Goal: Task Accomplishment & Management: Use online tool/utility

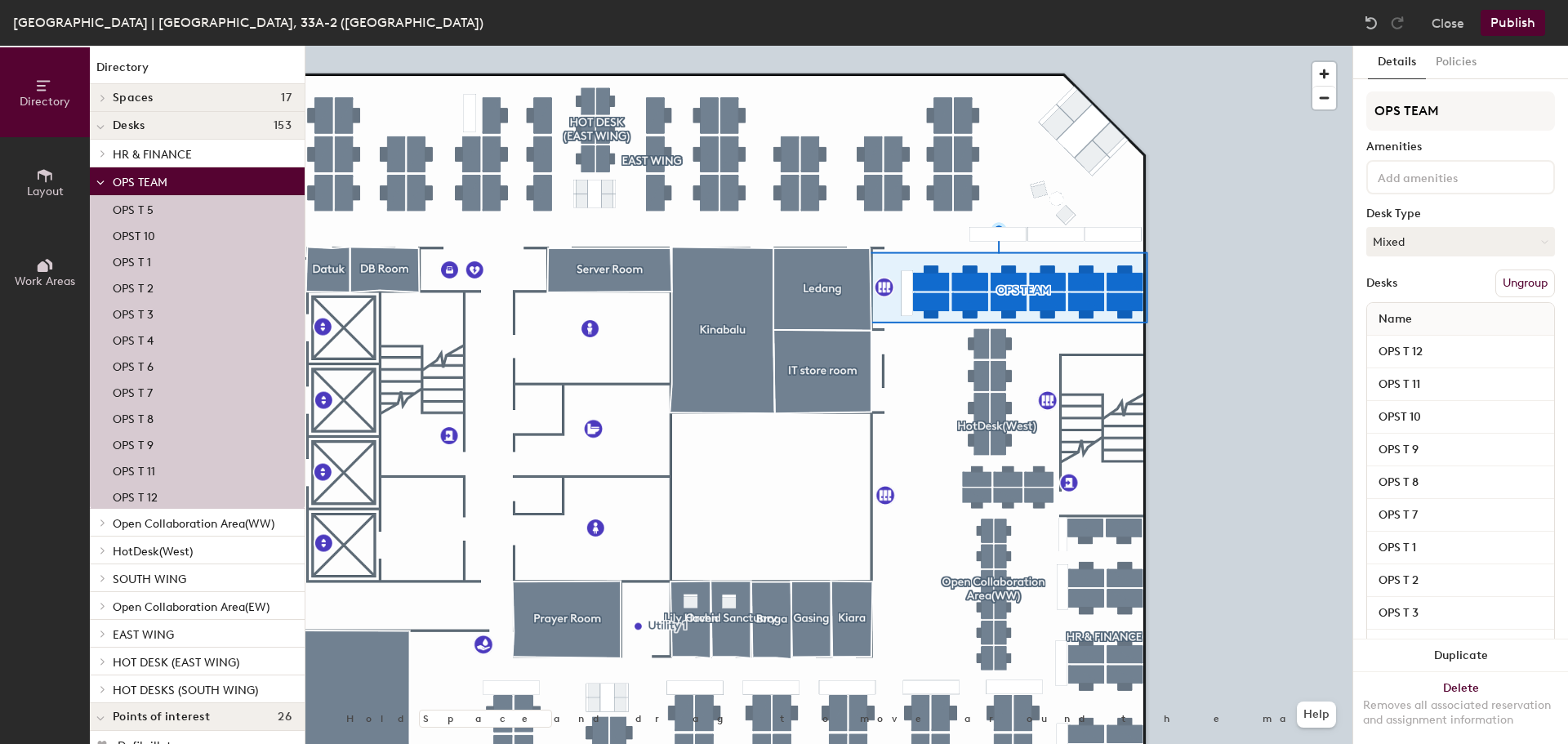
click at [1513, 284] on button "Ungroup" at bounding box center [1525, 284] width 60 height 28
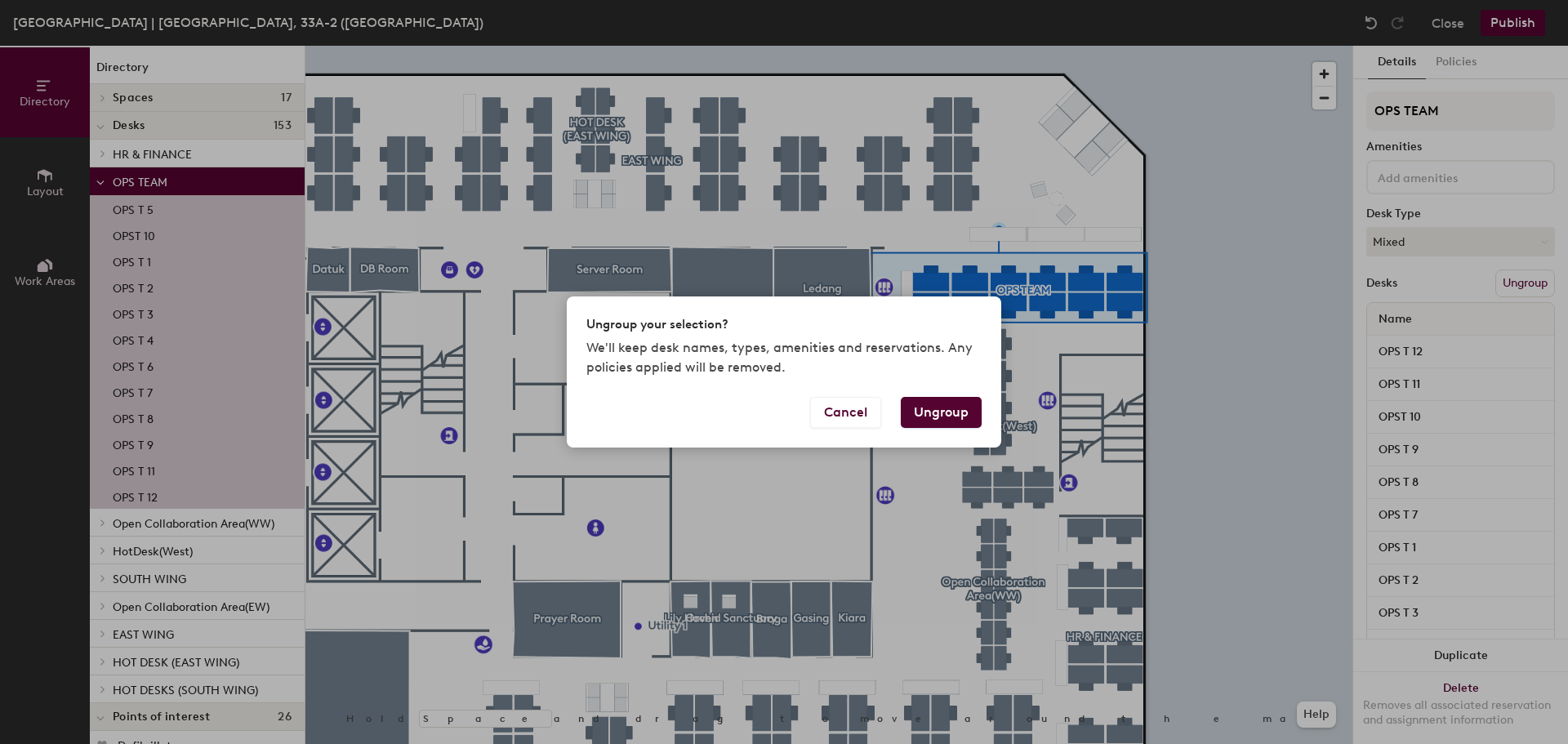
click at [914, 412] on button "Ungroup" at bounding box center [941, 411] width 81 height 31
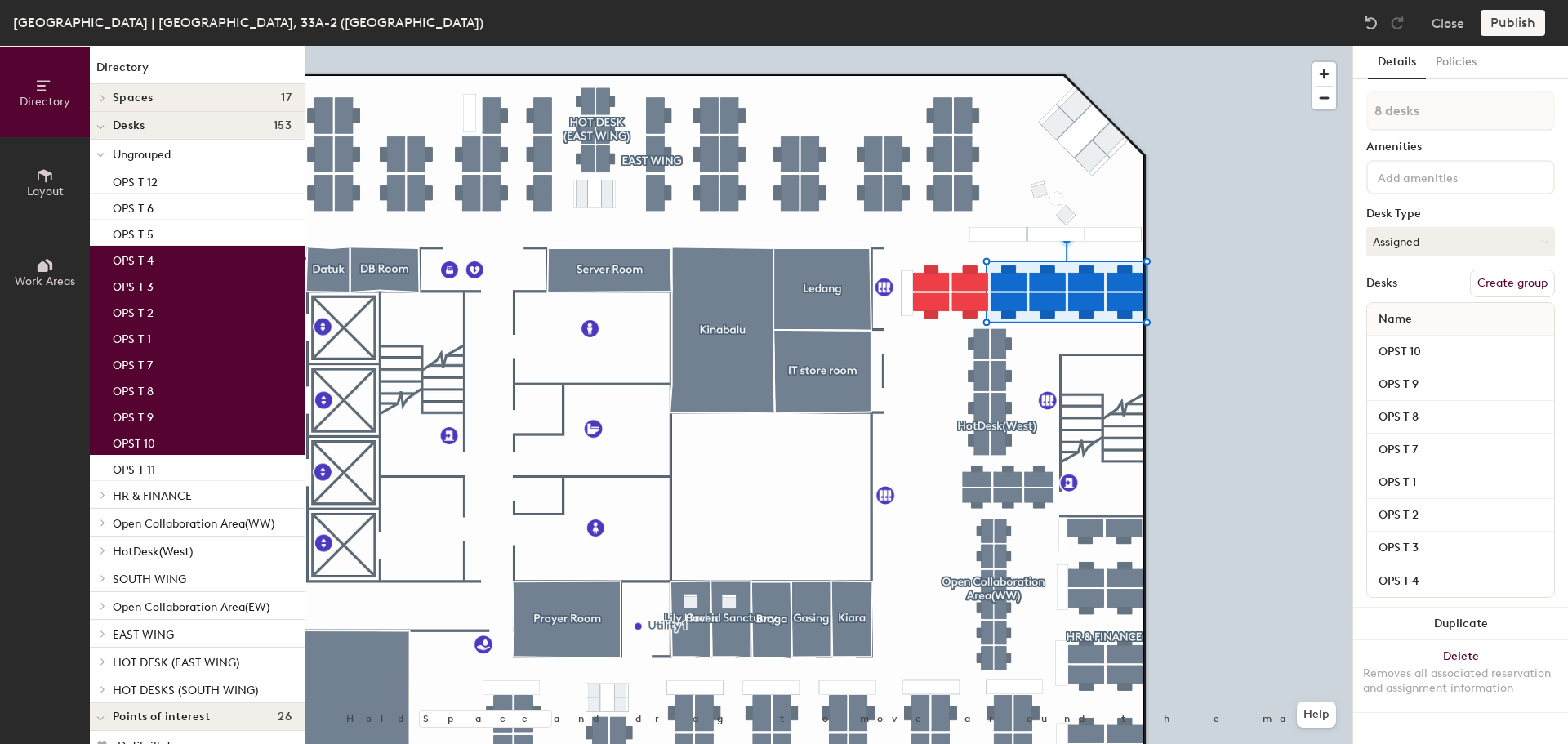
click at [1504, 276] on button "Create group" at bounding box center [1512, 284] width 85 height 28
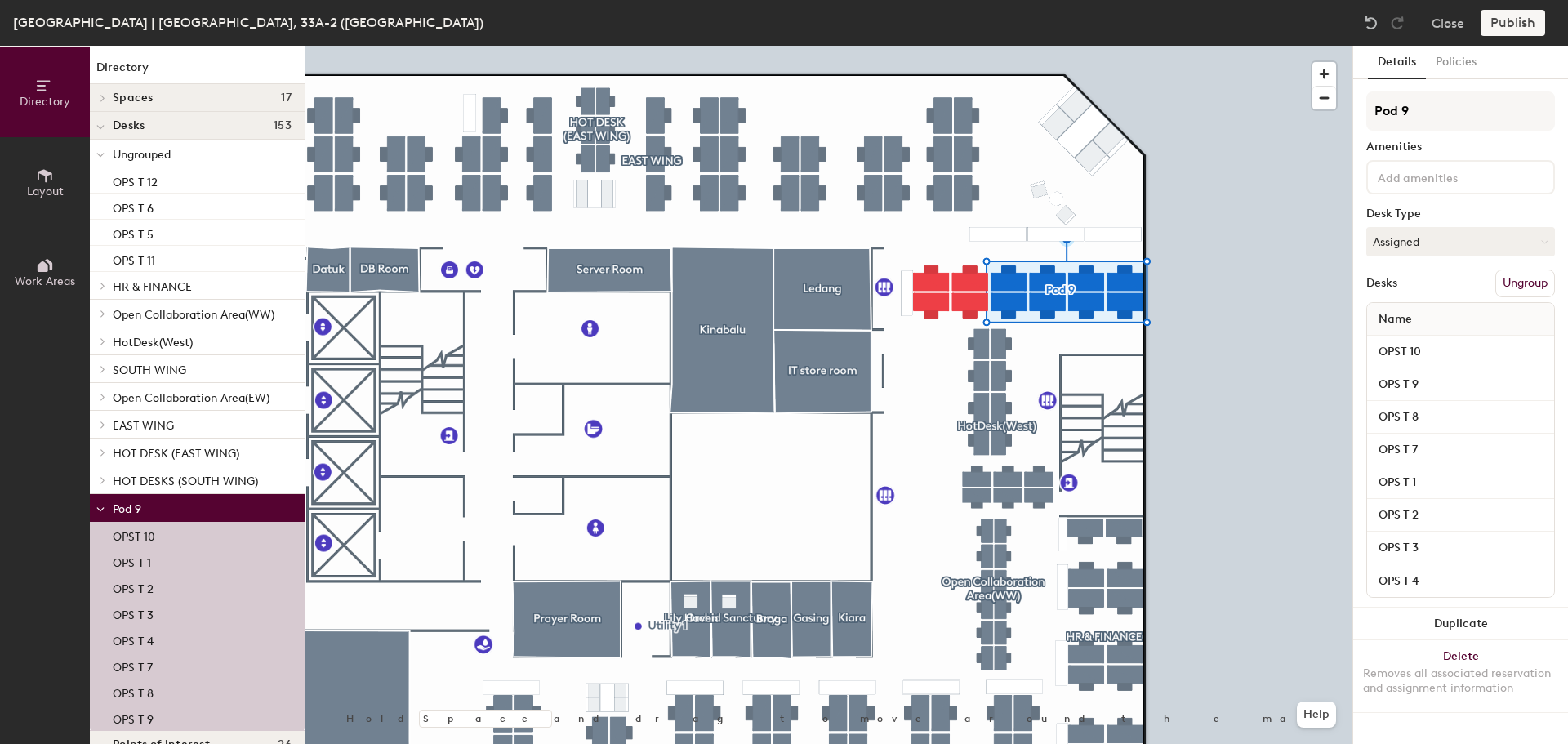
click at [1351, 108] on div "Directory Layout Work Areas Directory Spaces 17 Broga Datuk DB Room Escapism Ga…" at bounding box center [784, 395] width 1568 height 698
type input "OPS TEAM"
click at [1501, 348] on input "OPST 10" at bounding box center [1460, 352] width 180 height 23
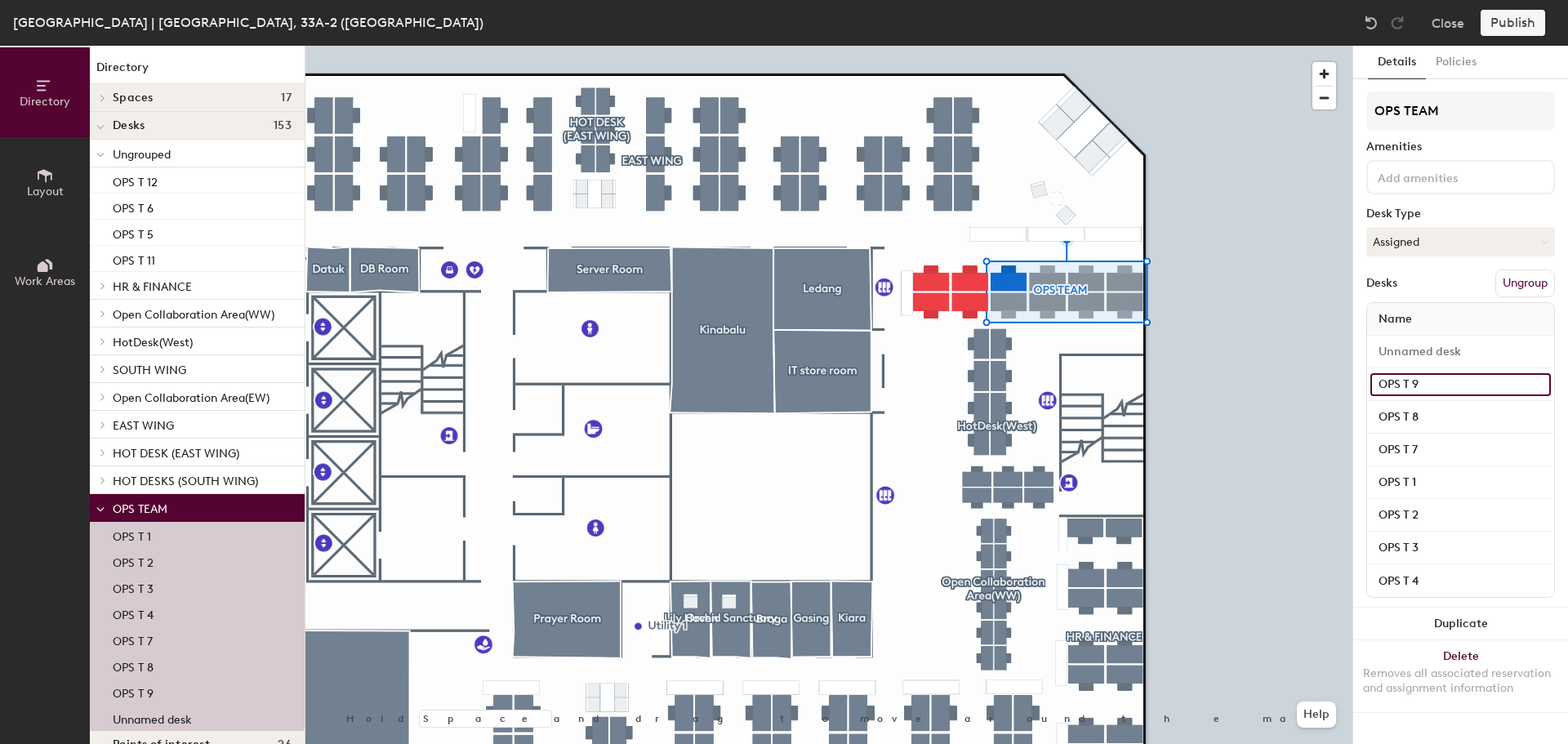
click at [1468, 383] on input "OPS T 9" at bounding box center [1460, 384] width 180 height 23
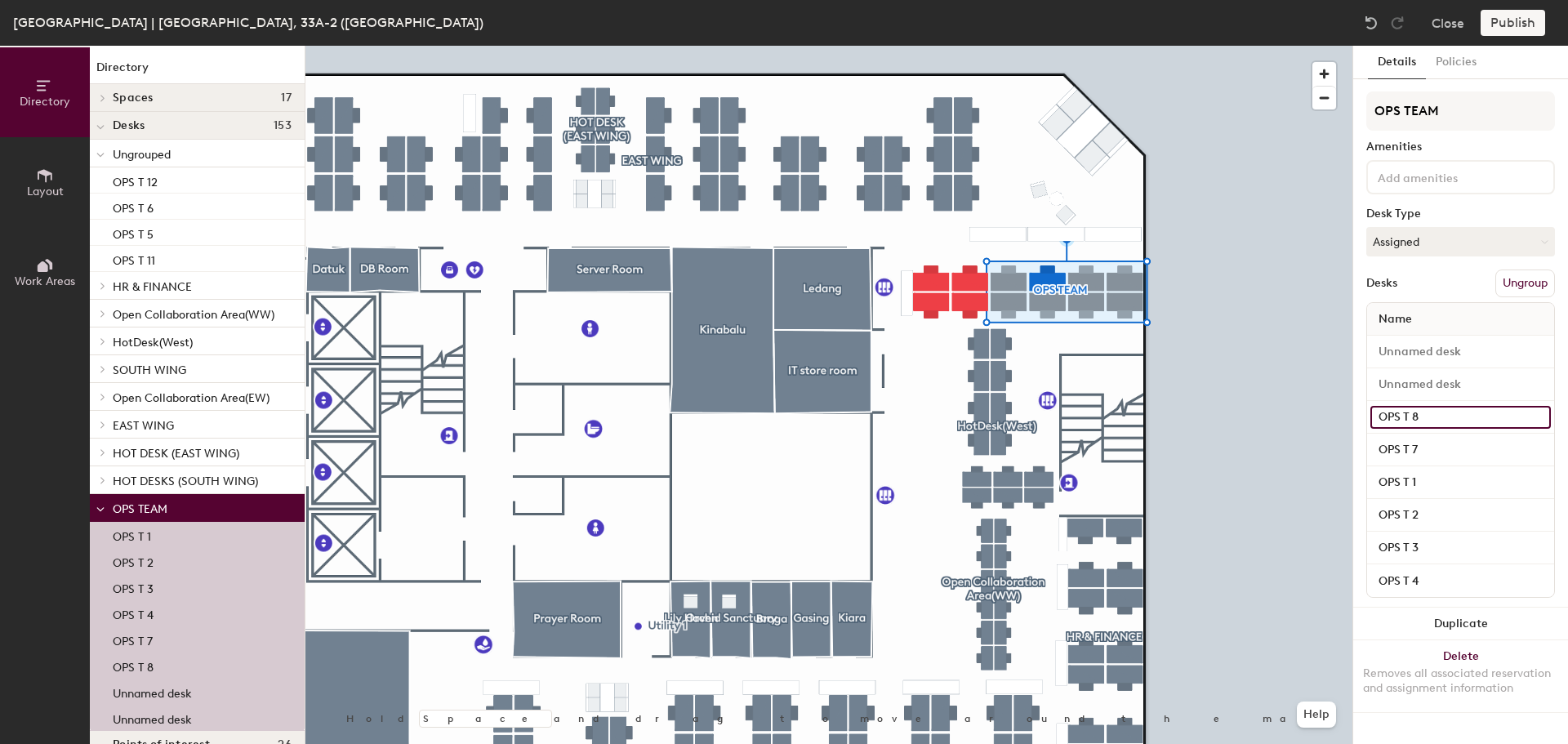
click at [1444, 419] on input "OPS T 8" at bounding box center [1460, 418] width 180 height 23
click at [1436, 452] on input "OPS T 7" at bounding box center [1460, 450] width 180 height 23
click at [1431, 481] on input "OPS T 1" at bounding box center [1460, 482] width 180 height 23
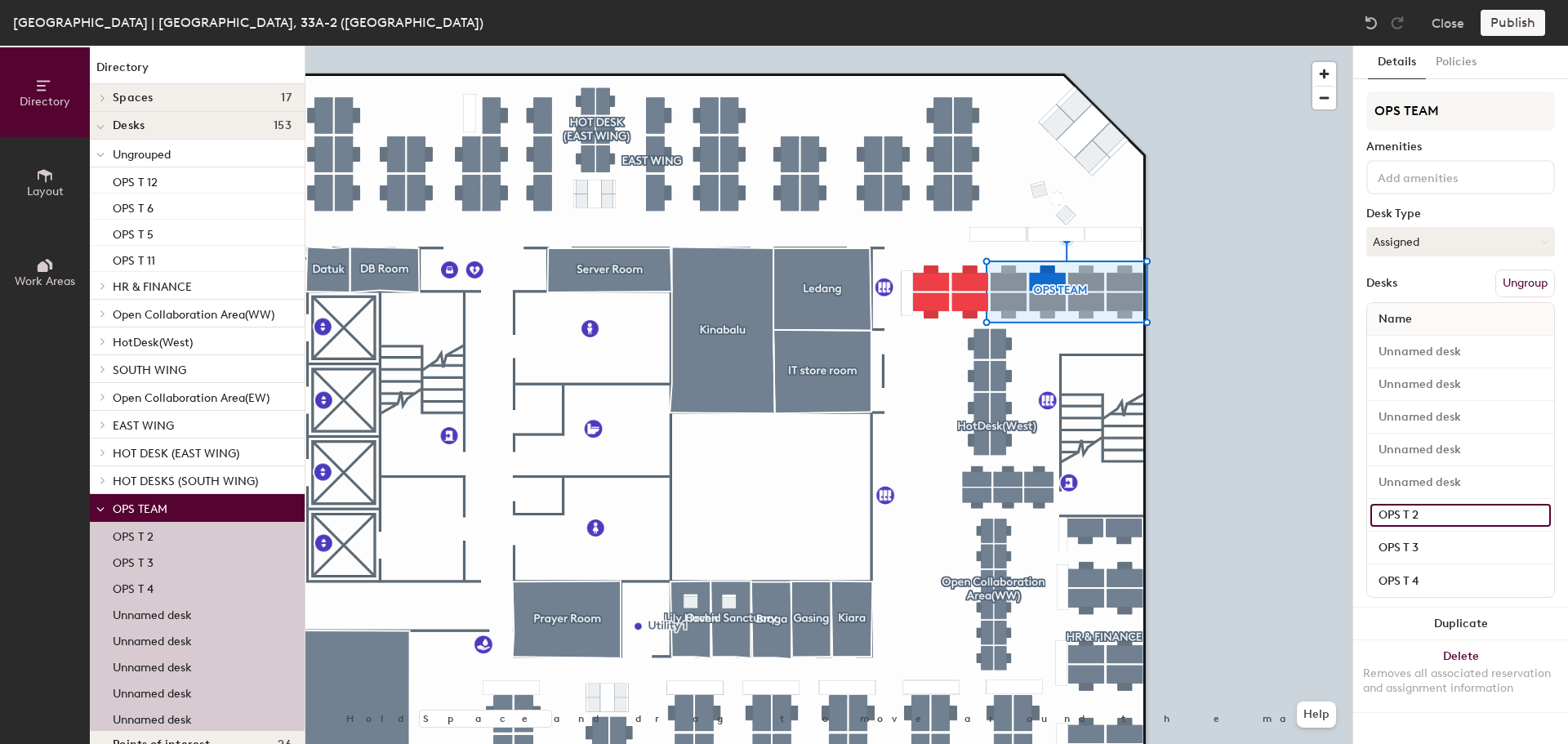
click at [1433, 516] on input "OPS T 2" at bounding box center [1460, 516] width 180 height 23
click at [1436, 551] on input "OPS T 3" at bounding box center [1460, 548] width 180 height 23
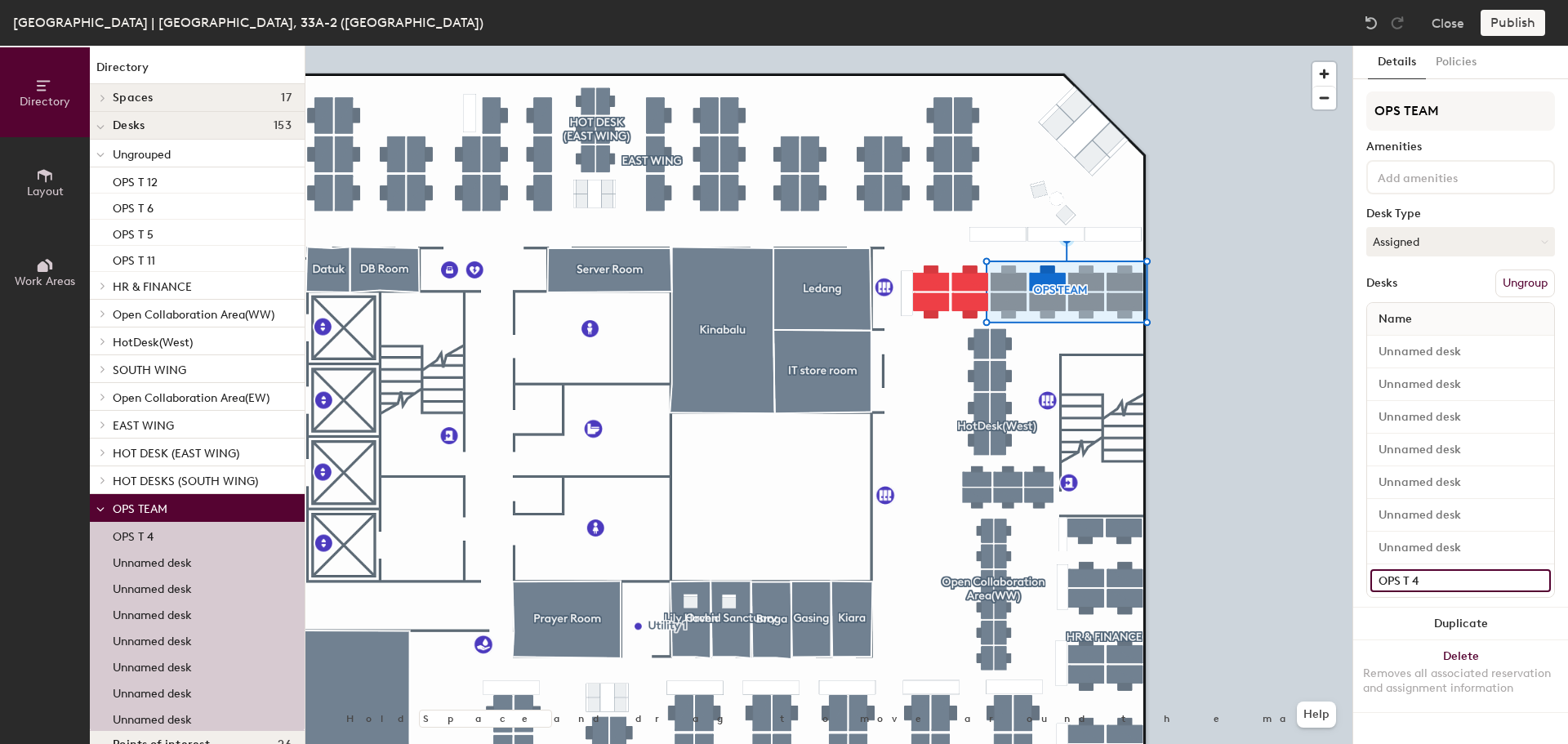
click at [1437, 582] on input "OPS T 4" at bounding box center [1460, 580] width 180 height 23
click at [1438, 579] on input at bounding box center [1460, 580] width 180 height 23
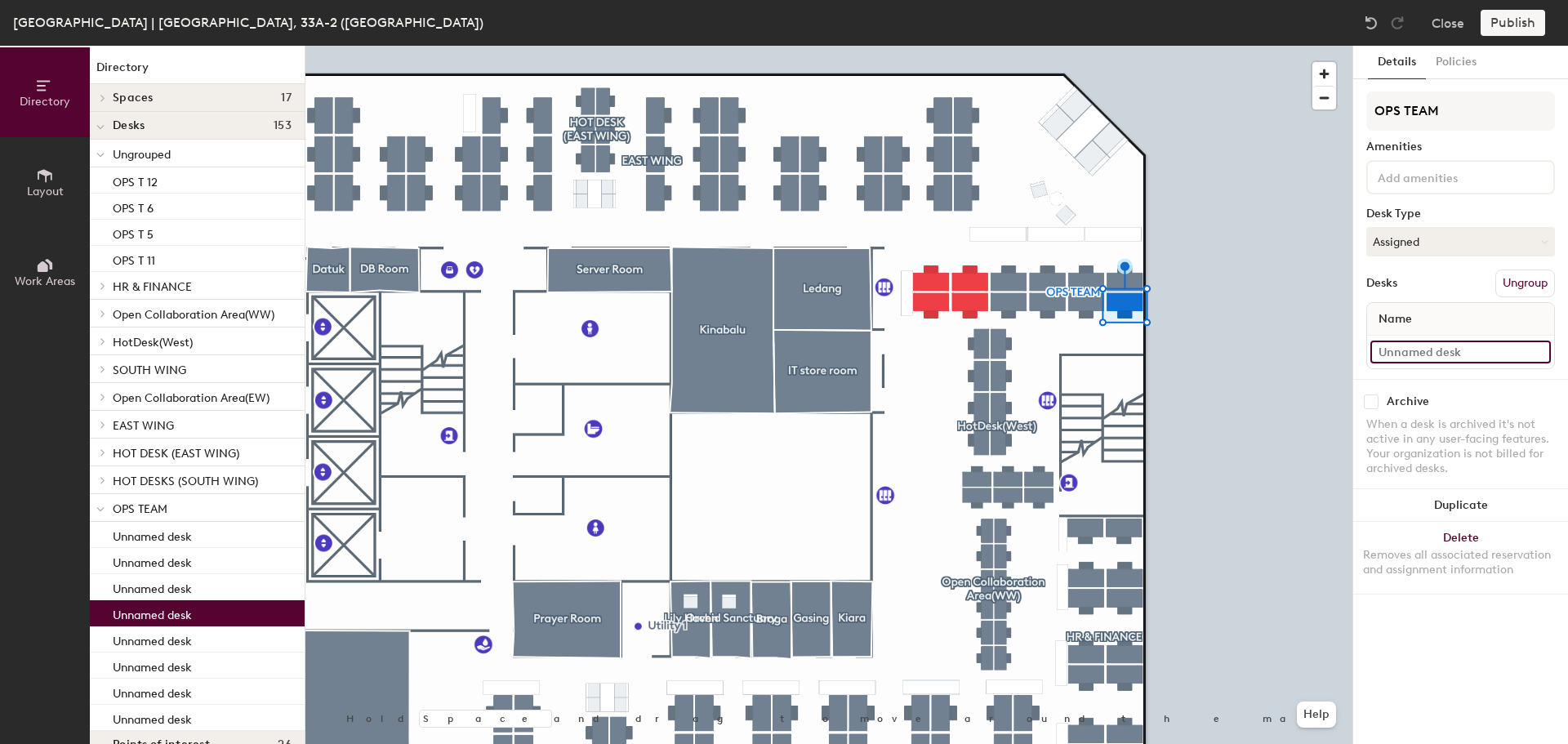
click at [1467, 346] on input at bounding box center [1460, 352] width 180 height 23
type input "SK"
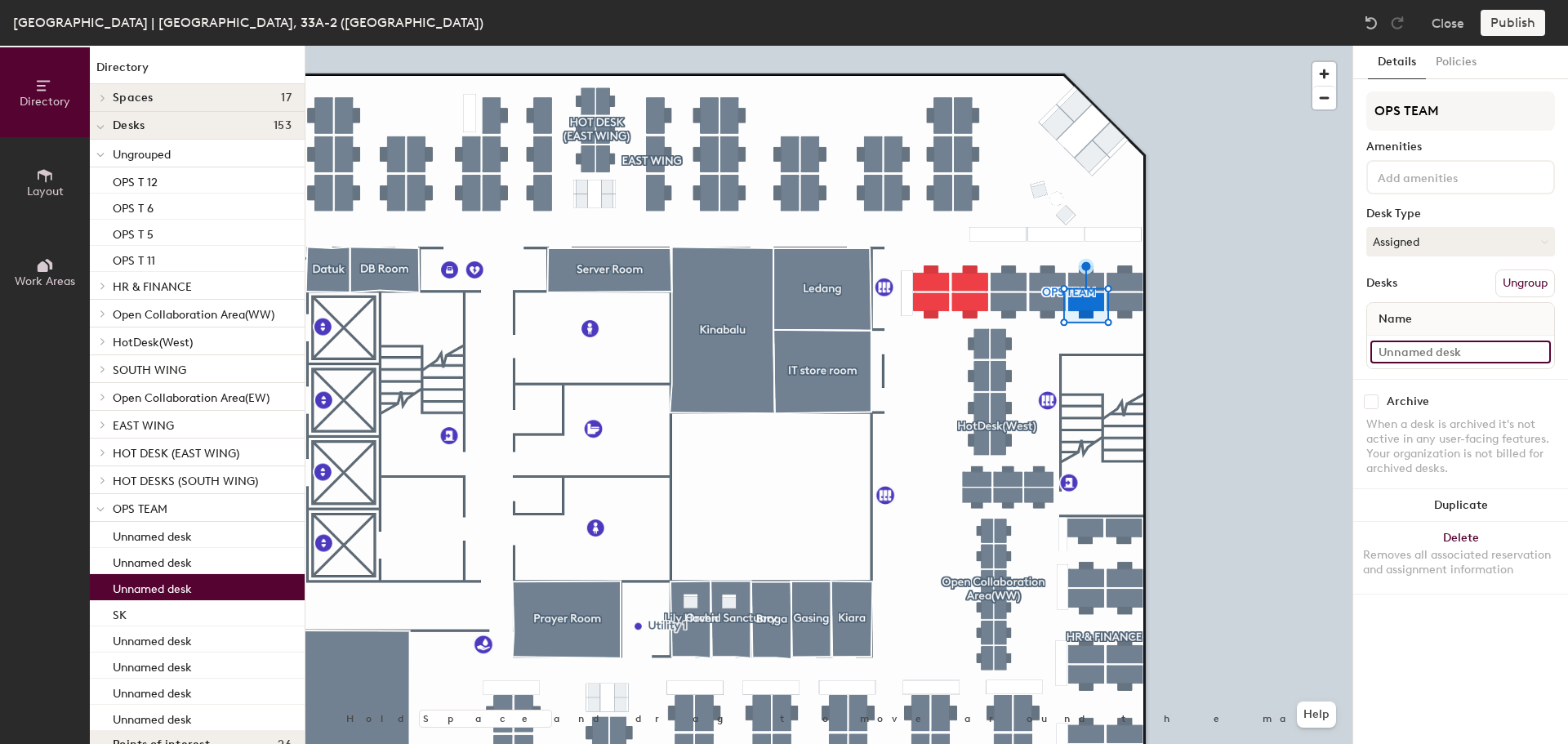
click at [1424, 355] on input at bounding box center [1460, 352] width 180 height 23
type input "SA"
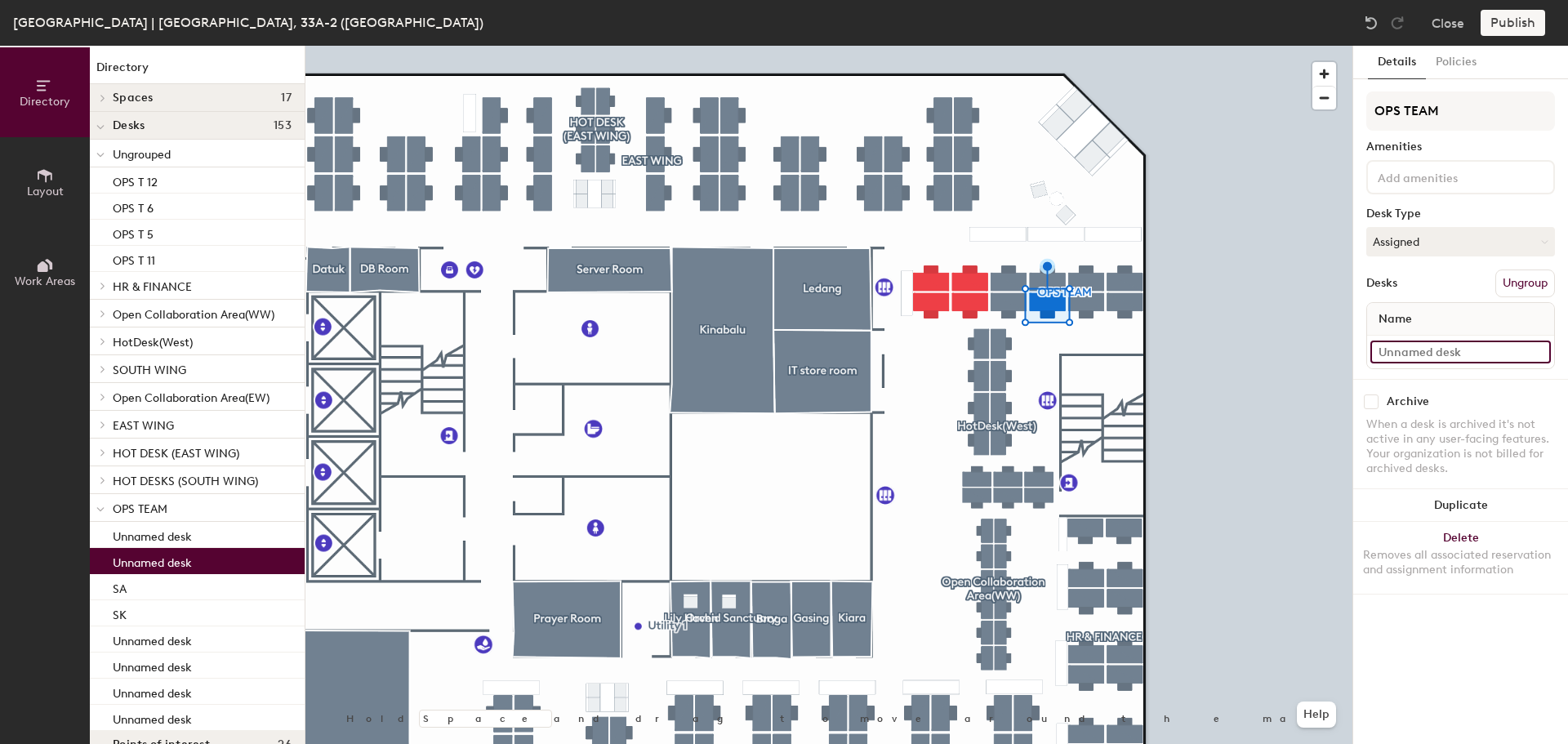
click at [1410, 349] on input at bounding box center [1460, 352] width 180 height 23
type input "BU"
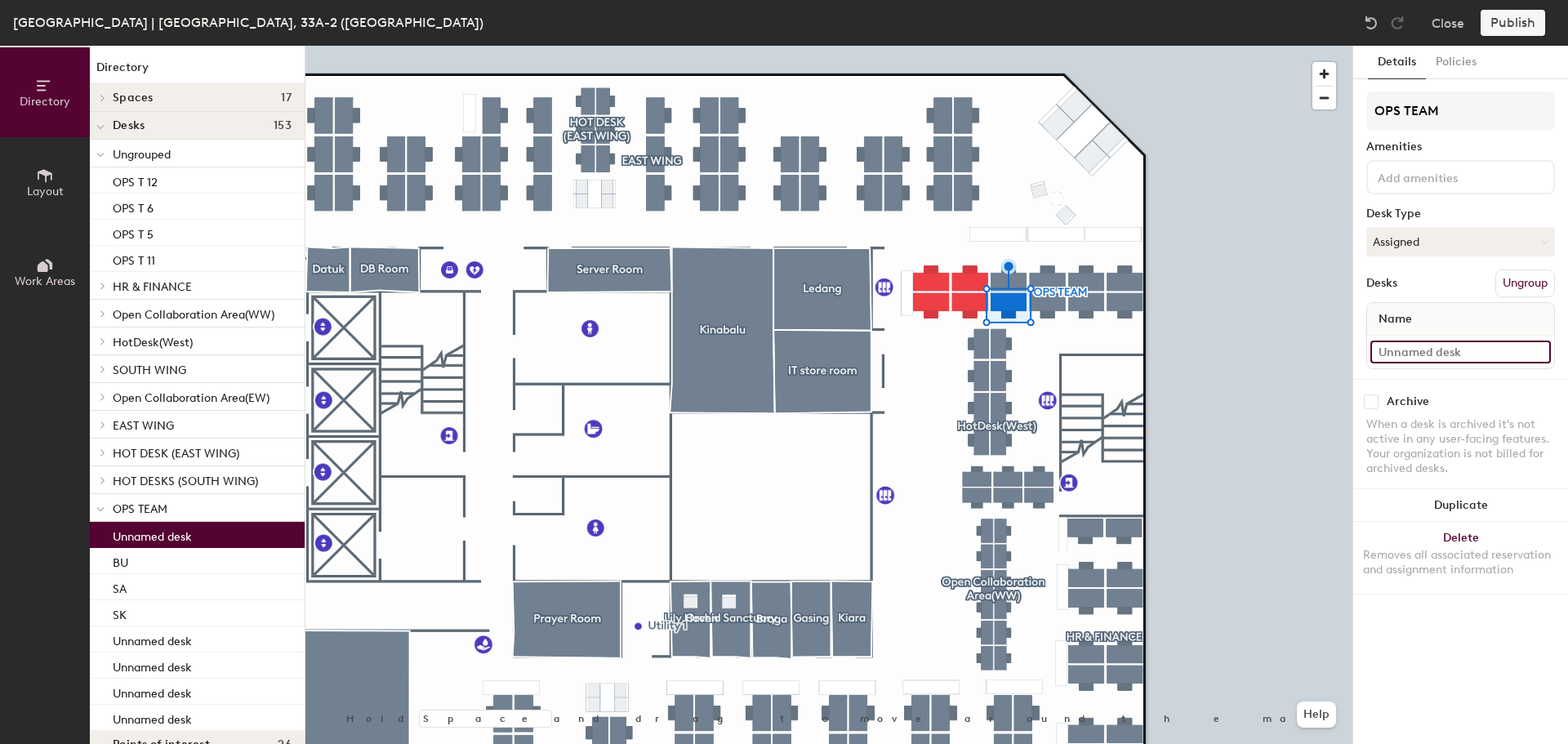
click at [1409, 350] on input at bounding box center [1460, 352] width 180 height 23
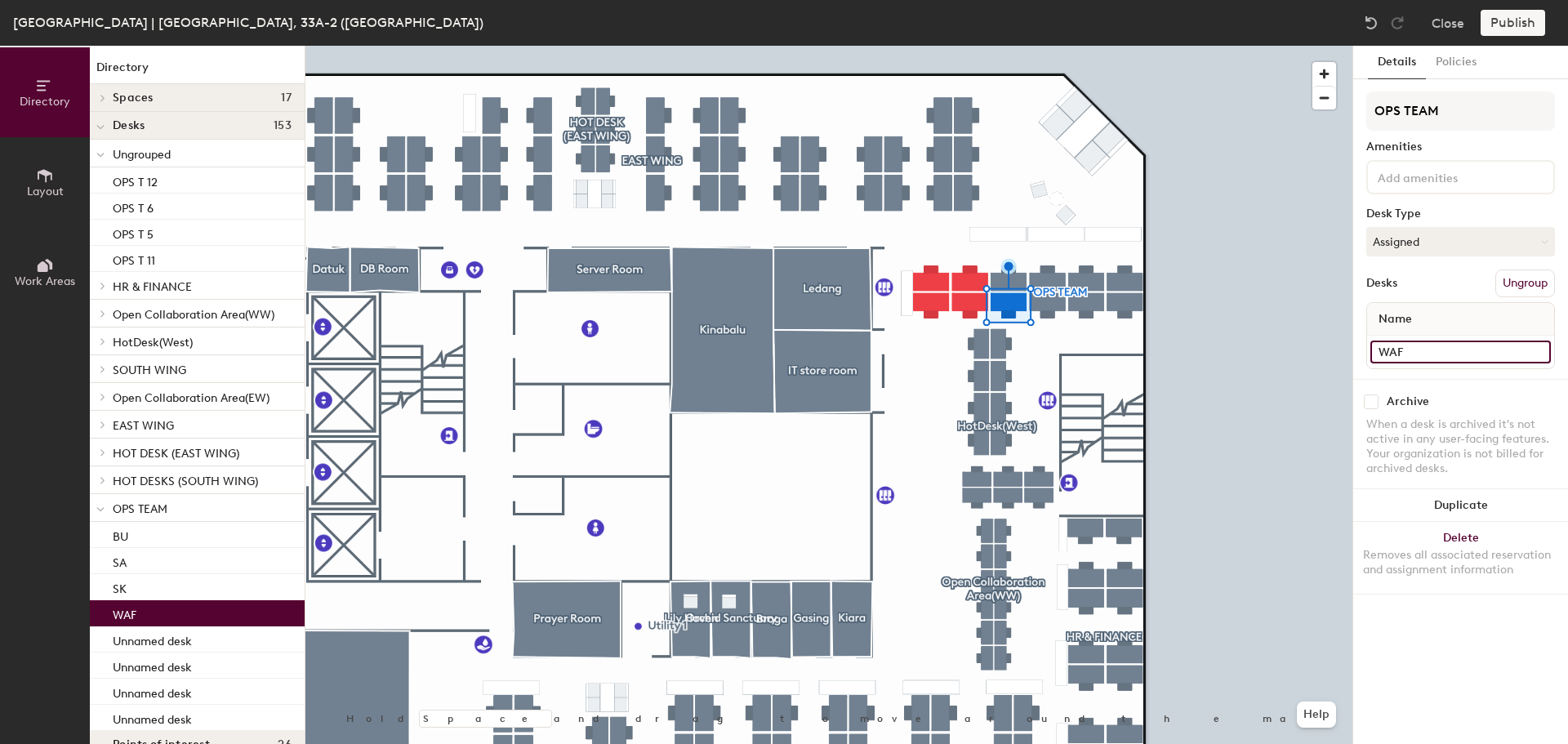
type input "WAF"
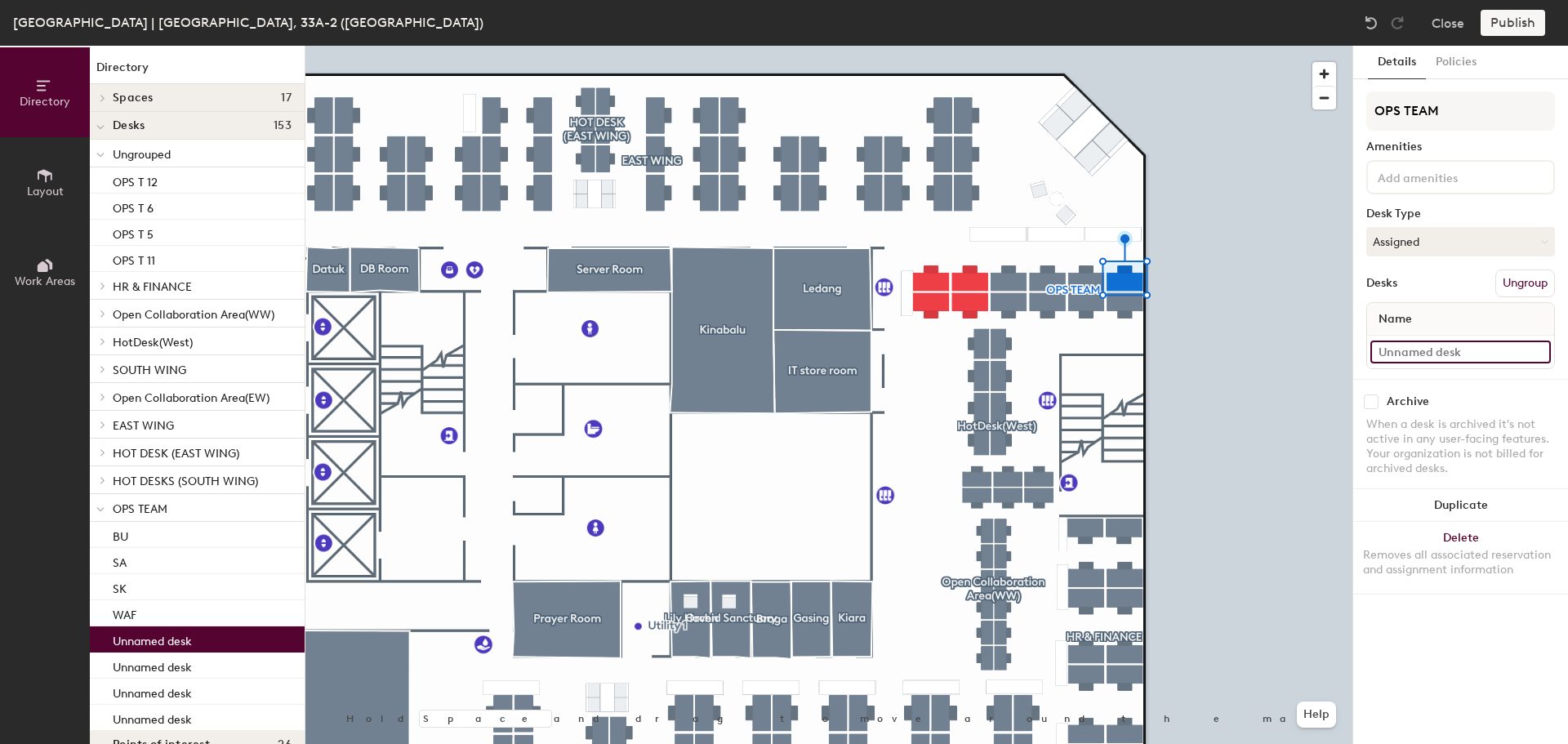
click at [1429, 348] on input at bounding box center [1460, 352] width 180 height 23
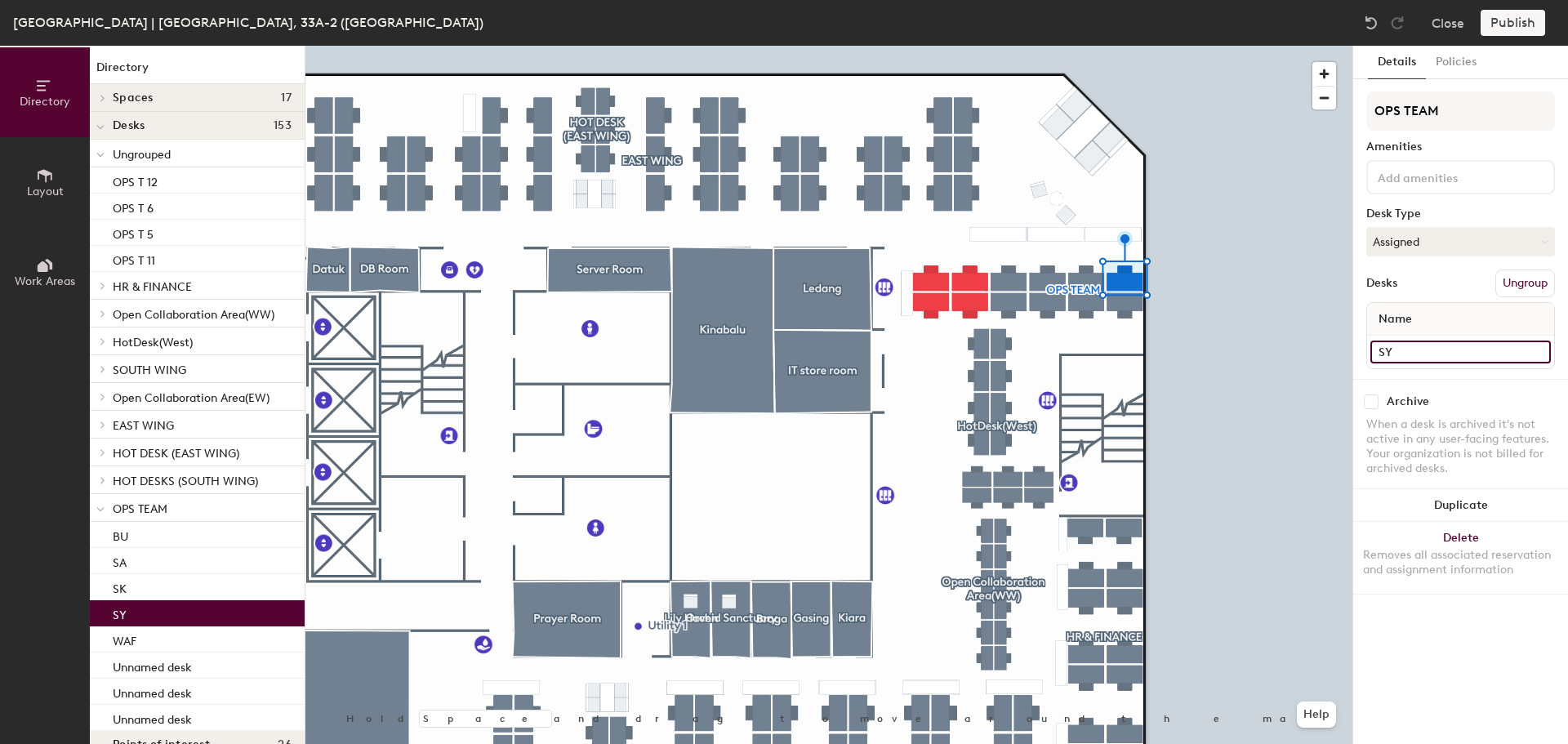
type input "SY"
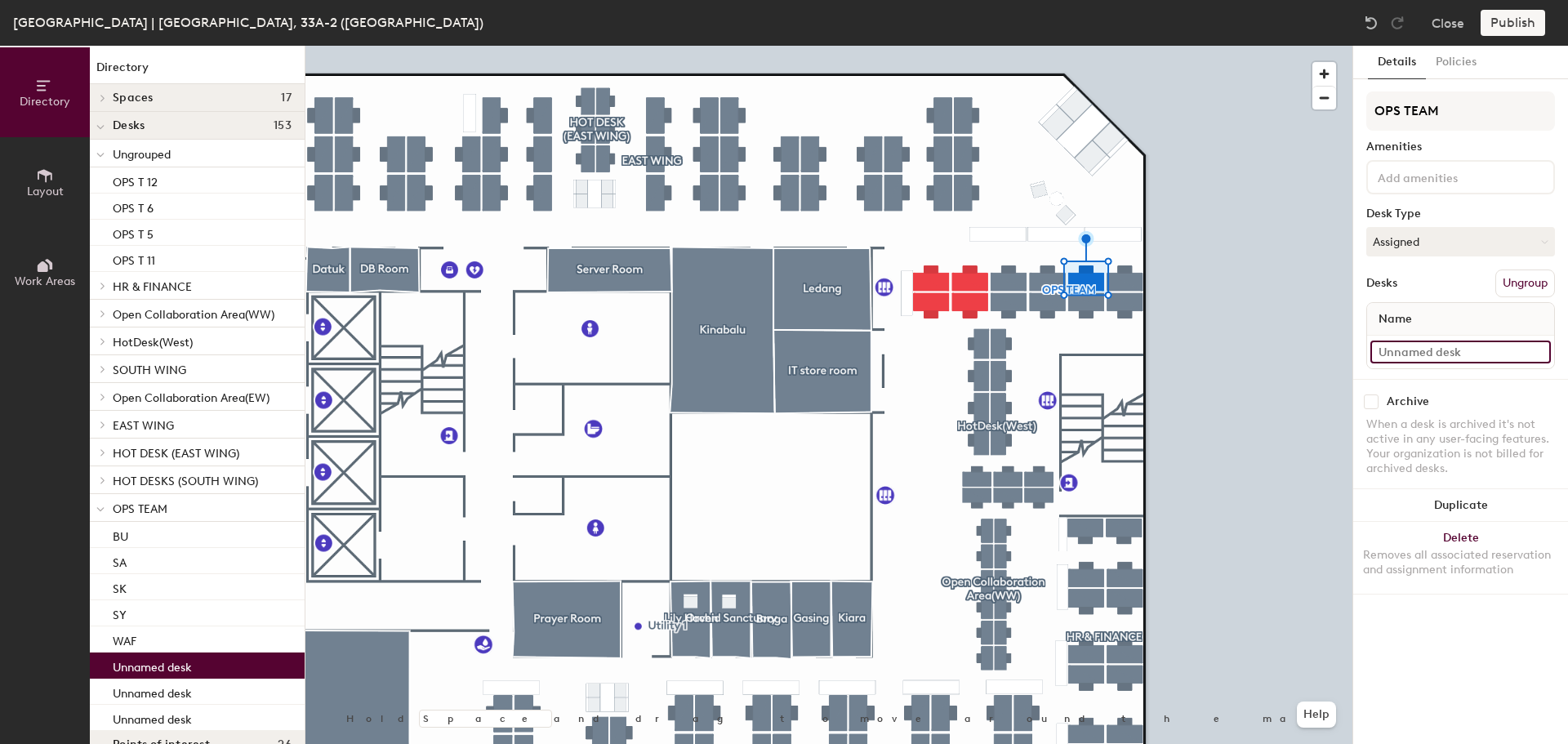
click at [1401, 355] on input at bounding box center [1460, 352] width 180 height 23
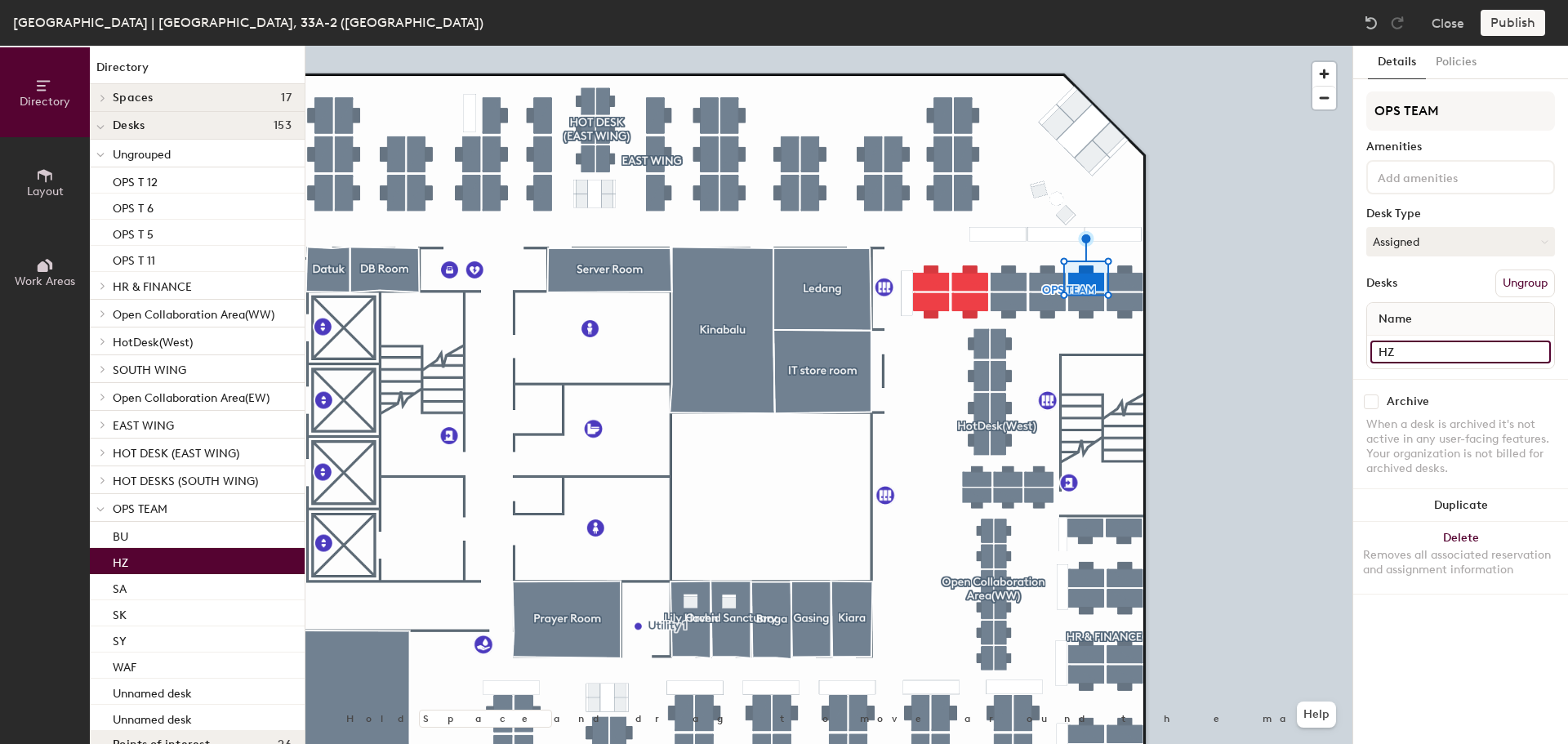
type input "HZ"
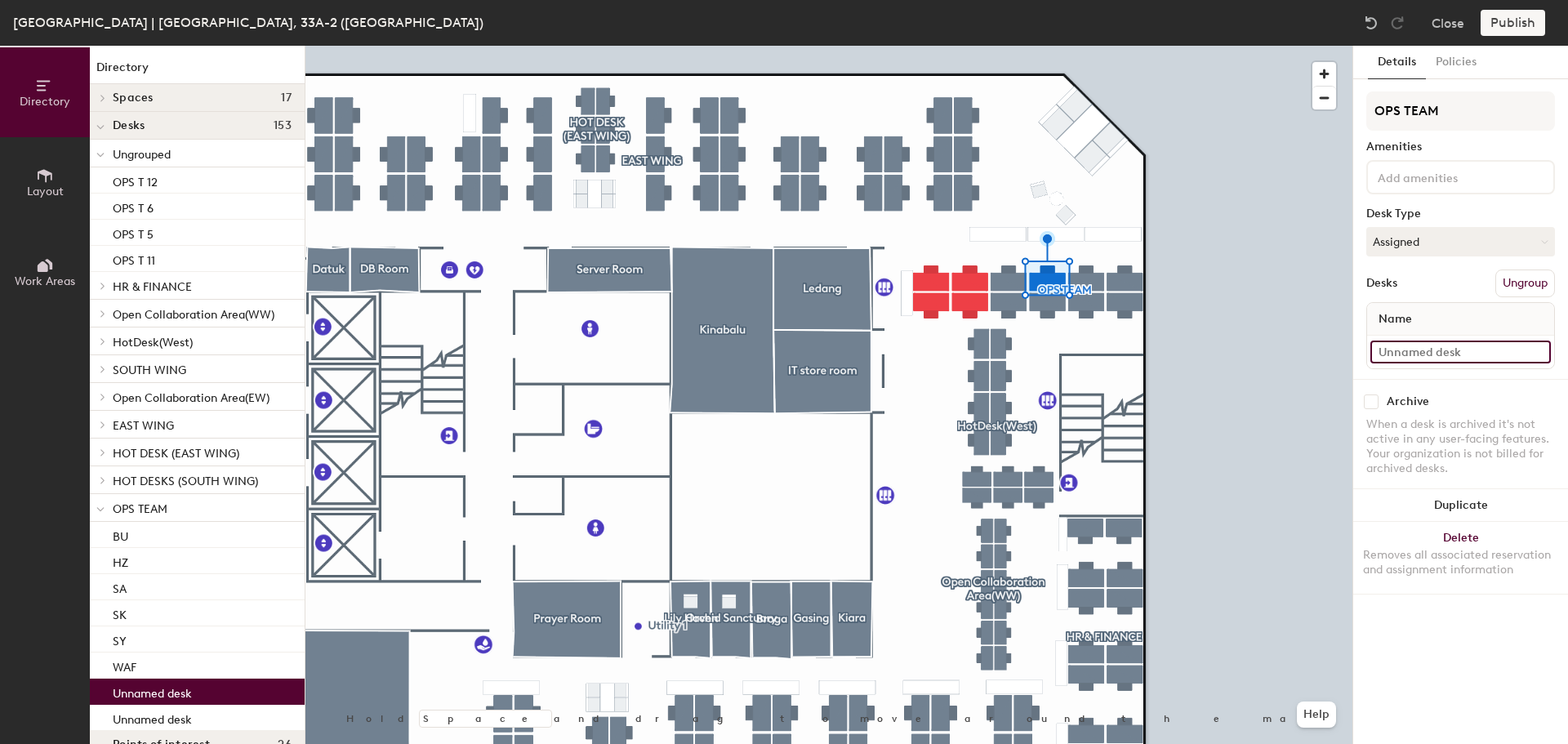
click at [1425, 352] on input at bounding box center [1460, 352] width 180 height 23
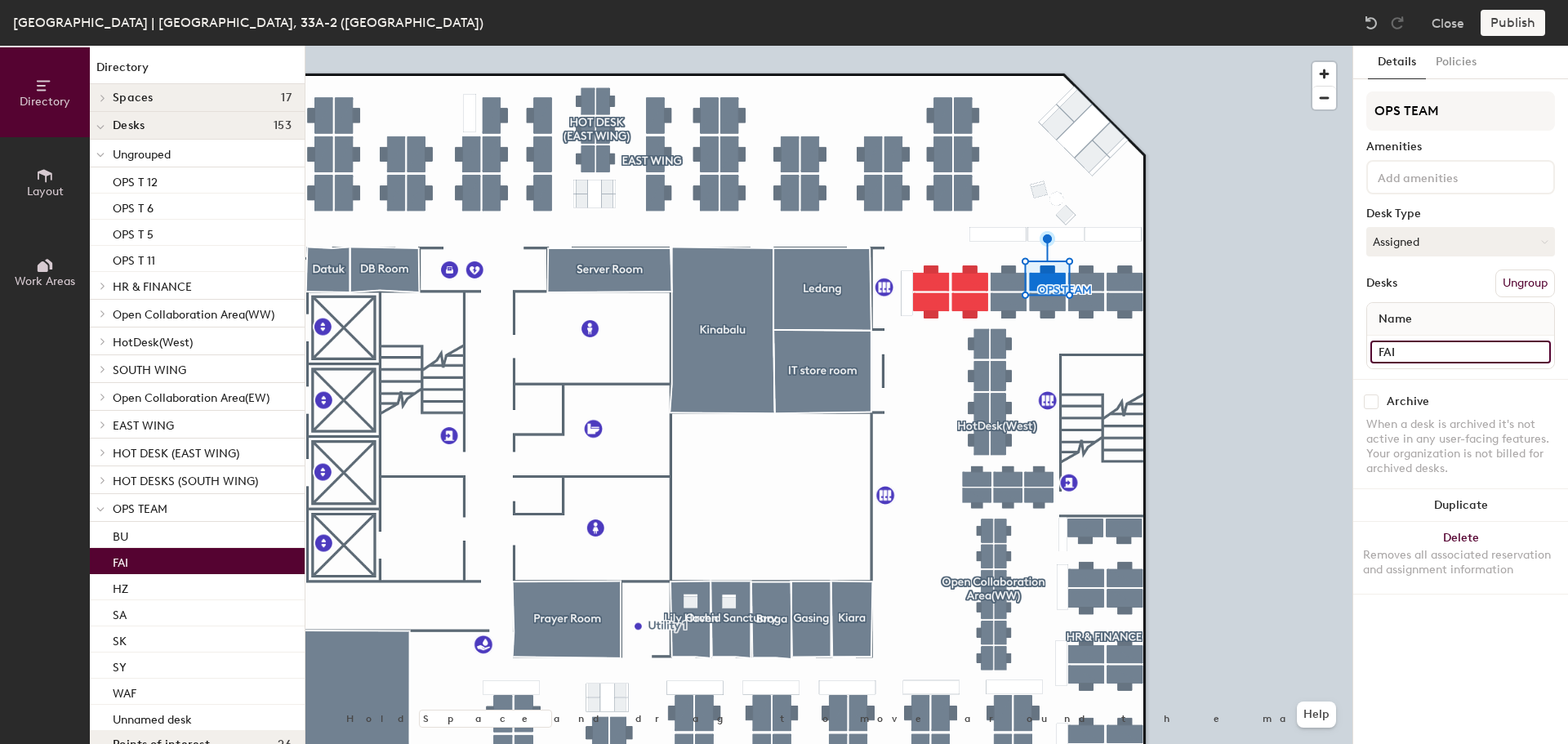
type input "FAI"
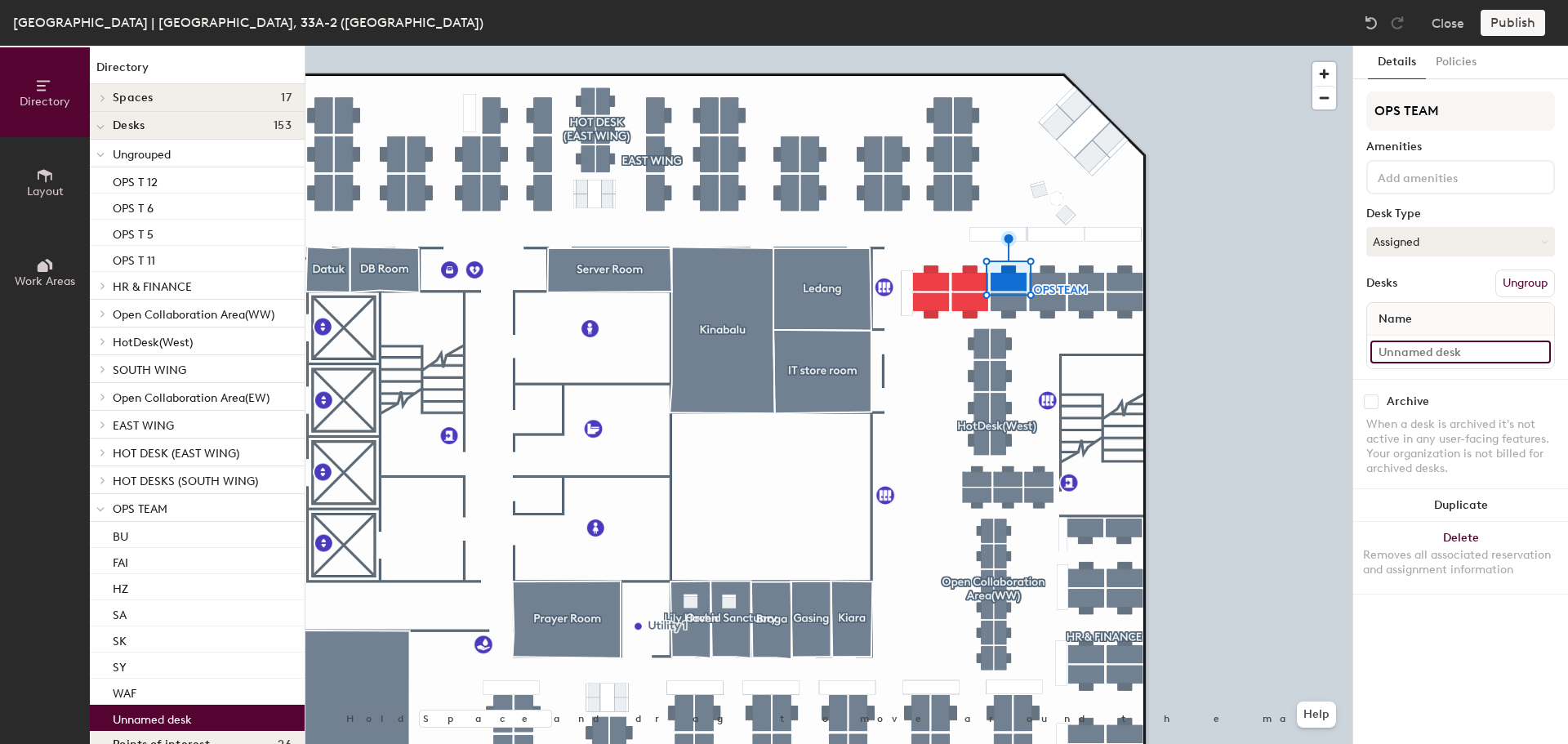
click at [1420, 343] on input at bounding box center [1460, 352] width 180 height 23
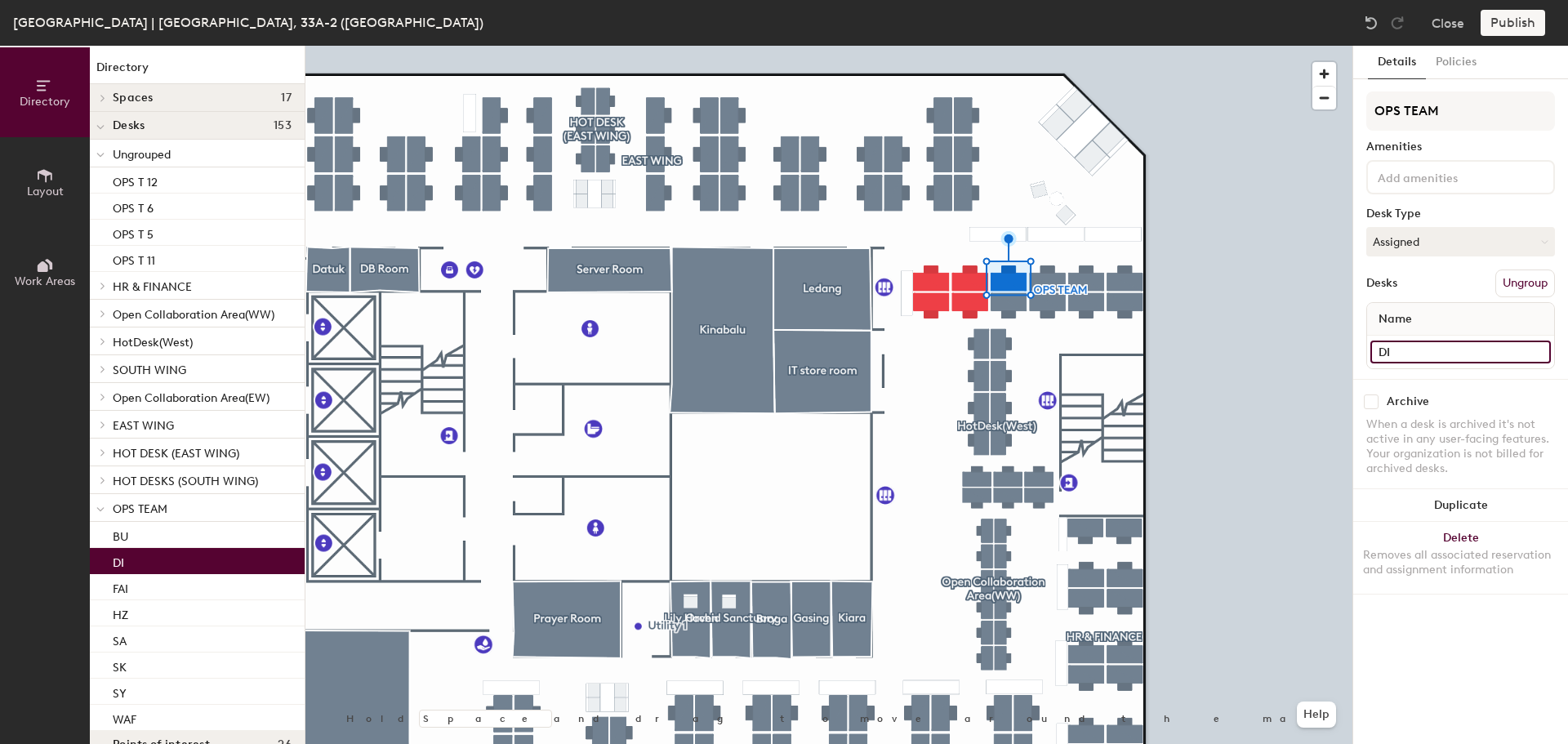
type input "DI"
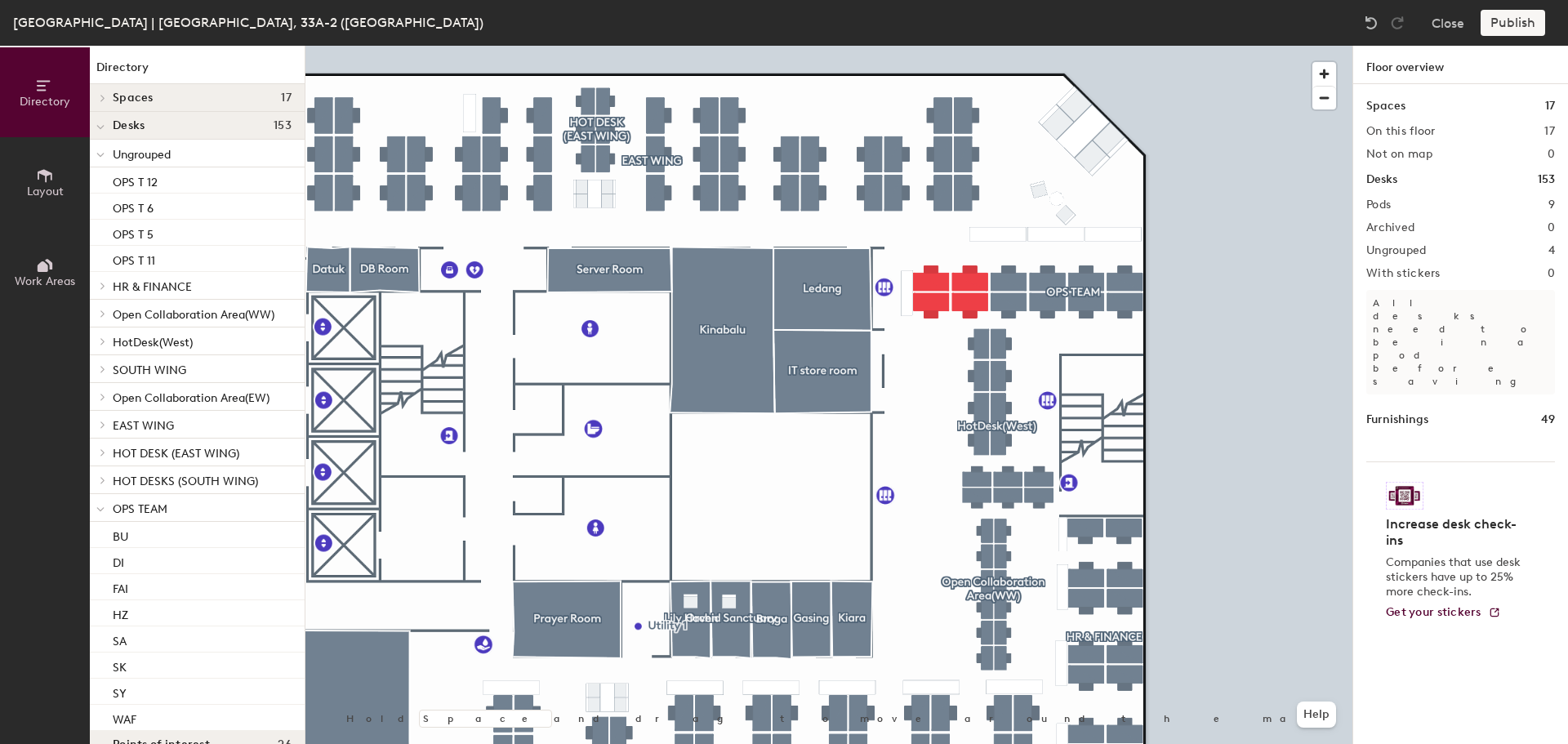
click at [1248, 46] on div at bounding box center [829, 46] width 1047 height 0
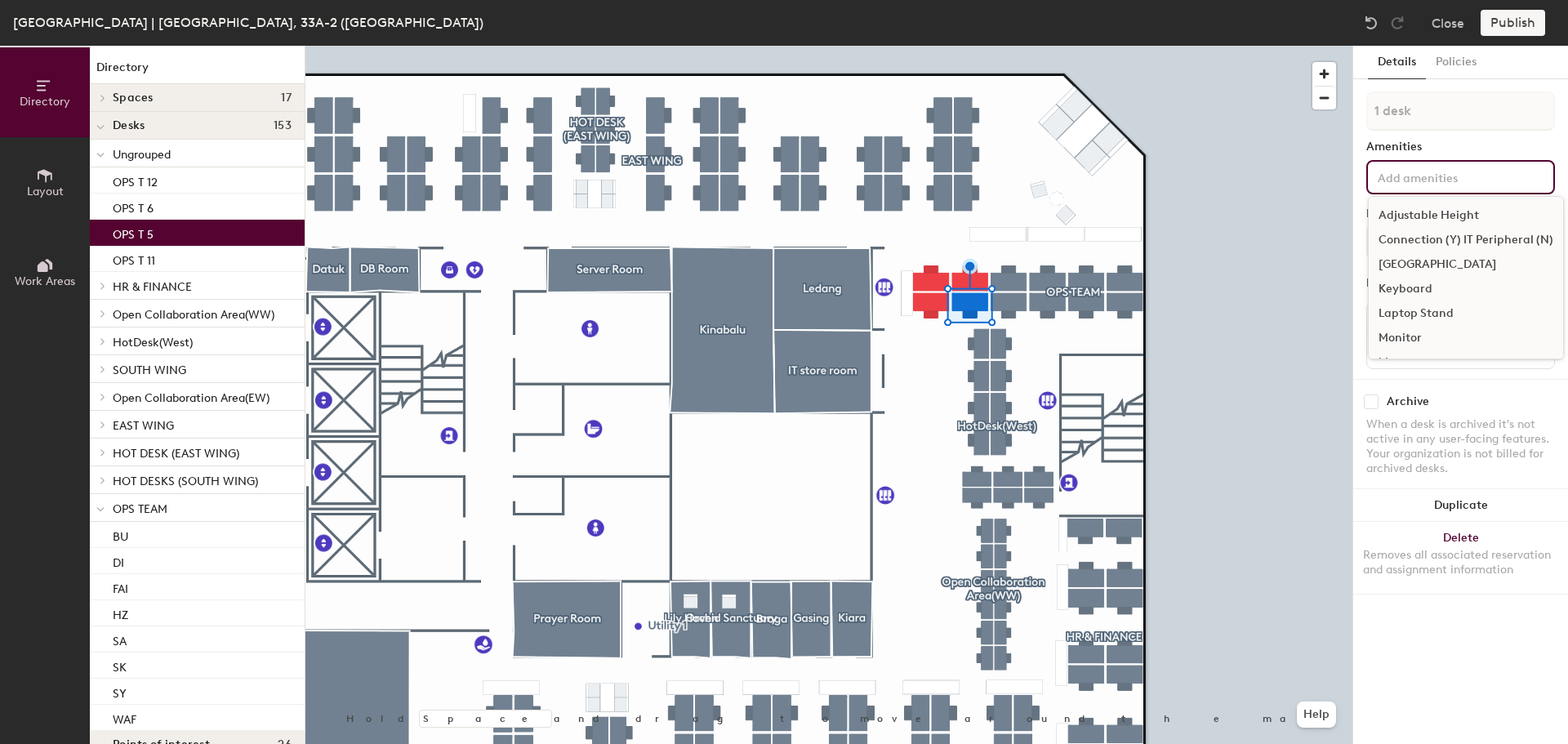
click at [1450, 166] on input at bounding box center [1448, 176] width 147 height 19
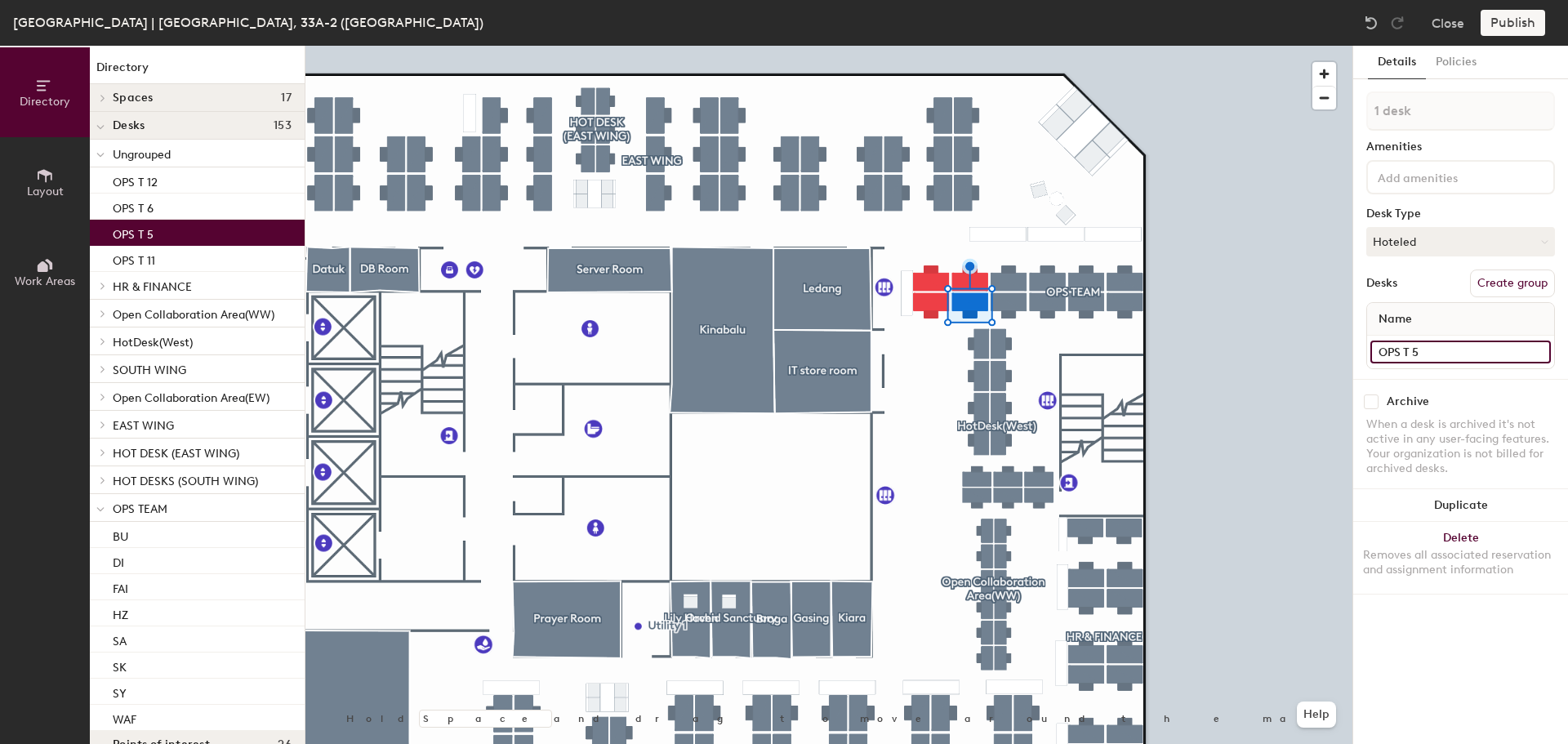
click at [1489, 347] on input "OPS T 5" at bounding box center [1460, 352] width 180 height 23
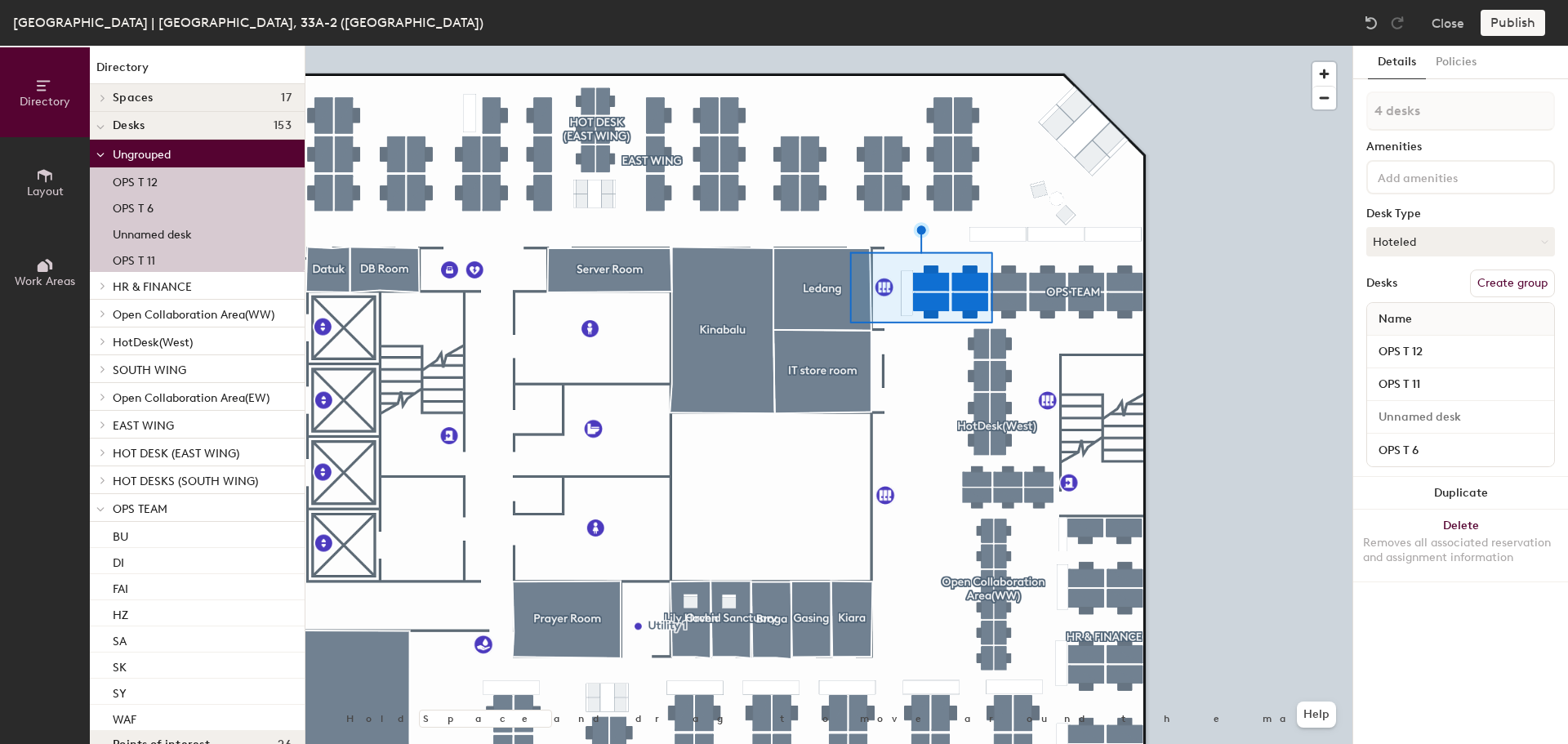
click at [1526, 285] on button "Create group" at bounding box center [1512, 284] width 85 height 28
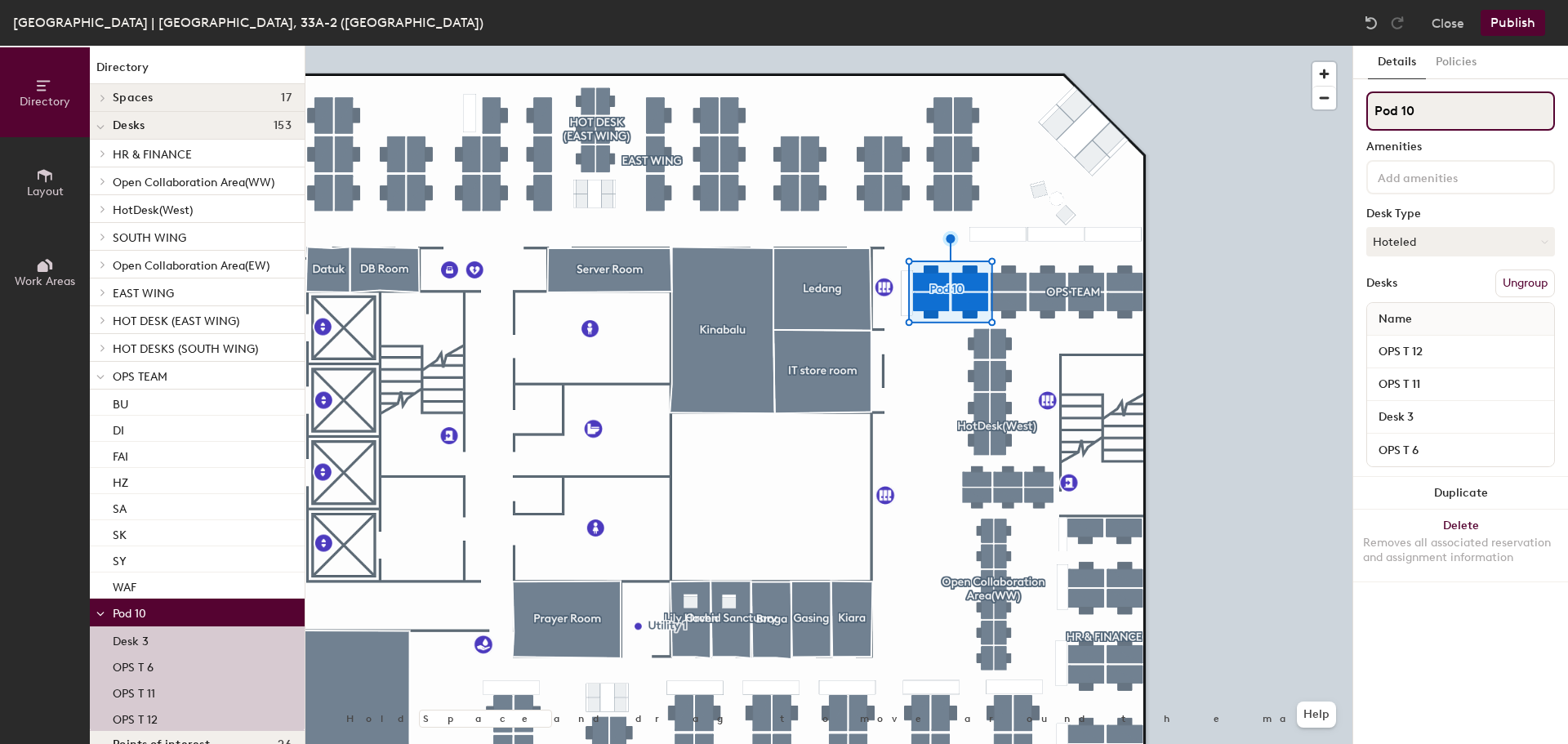
click at [1476, 112] on input "Pod 10" at bounding box center [1460, 110] width 188 height 39
type input "P"
type input "West Wing"
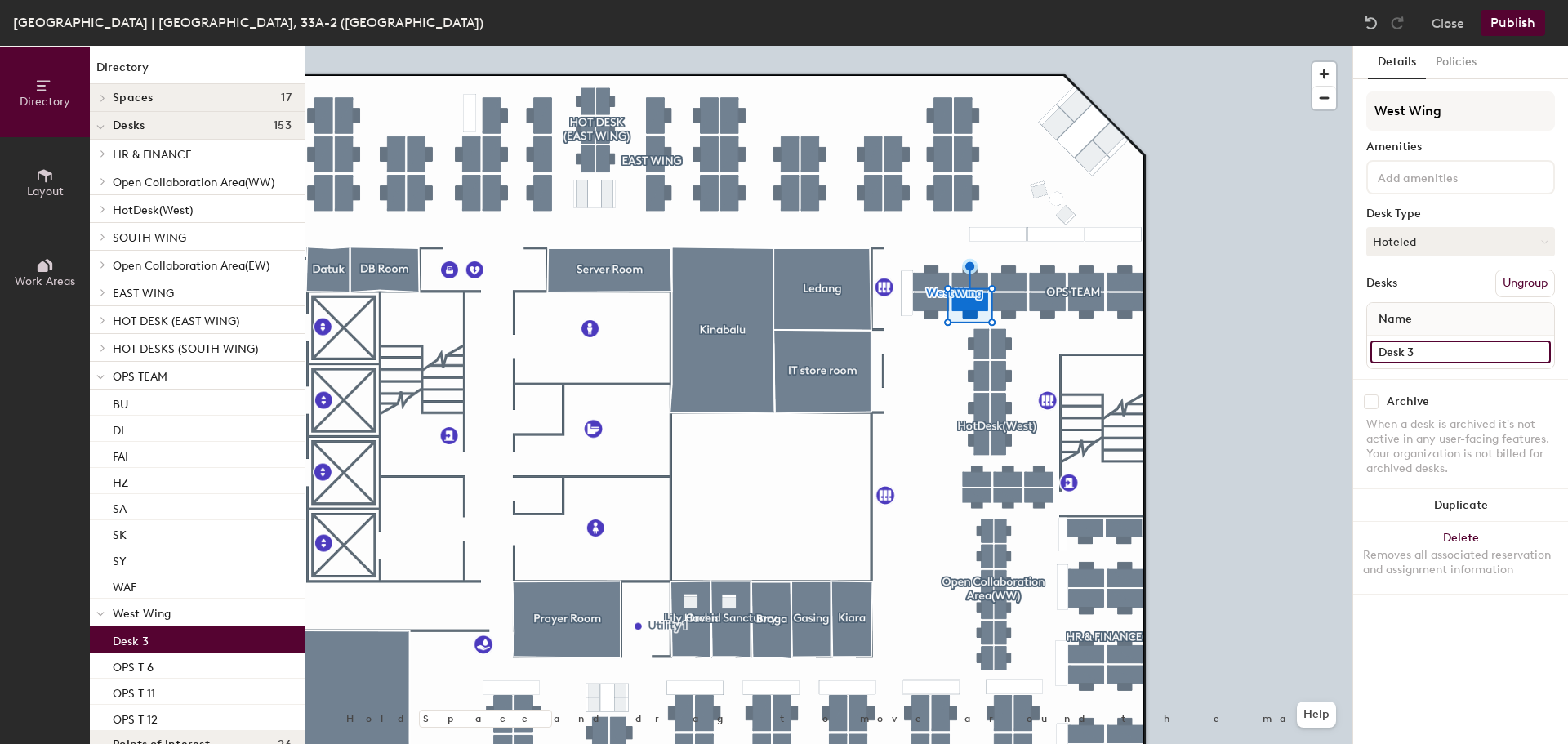
click at [1477, 347] on input "Desk 3" at bounding box center [1460, 352] width 180 height 23
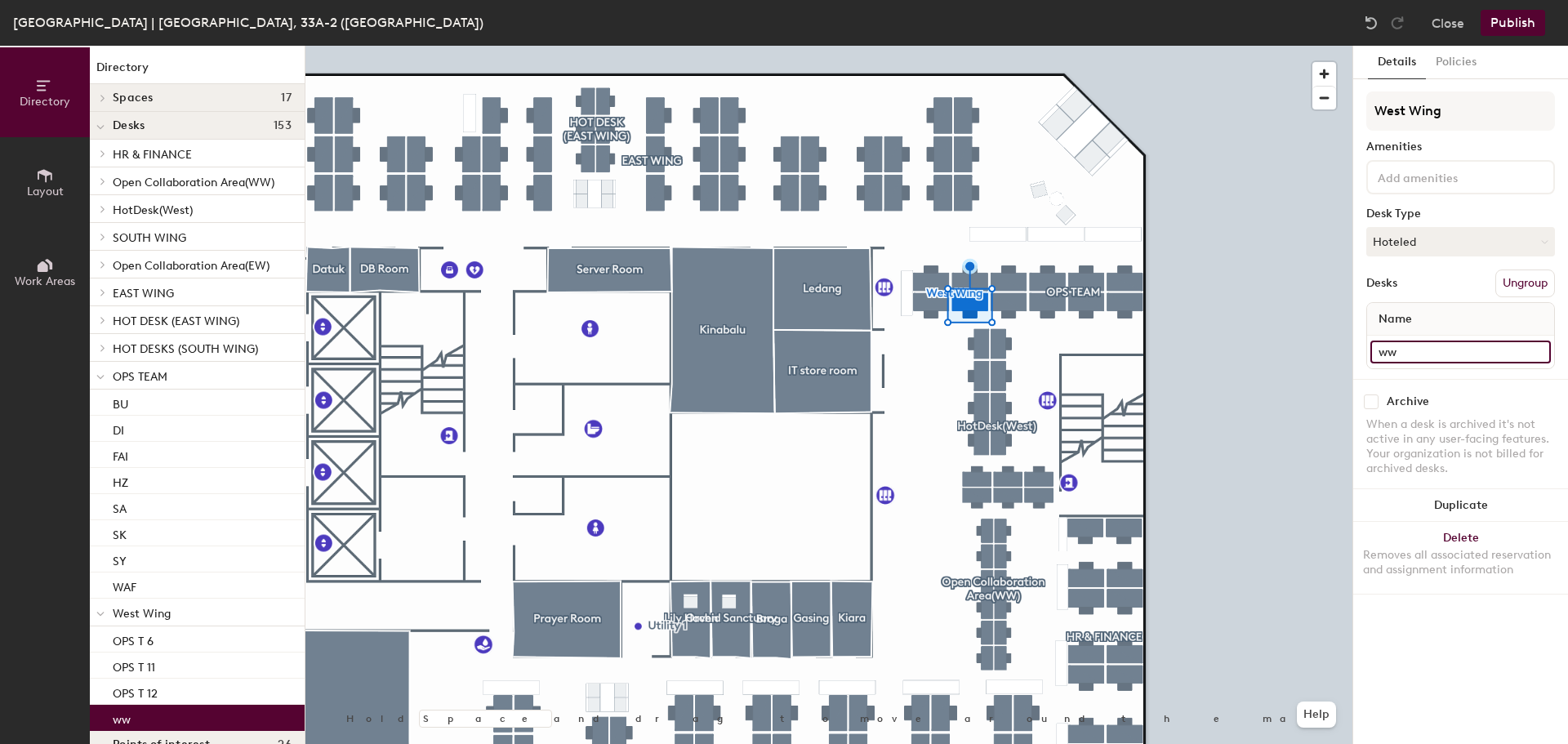
type input "w"
type input "WW(1)"
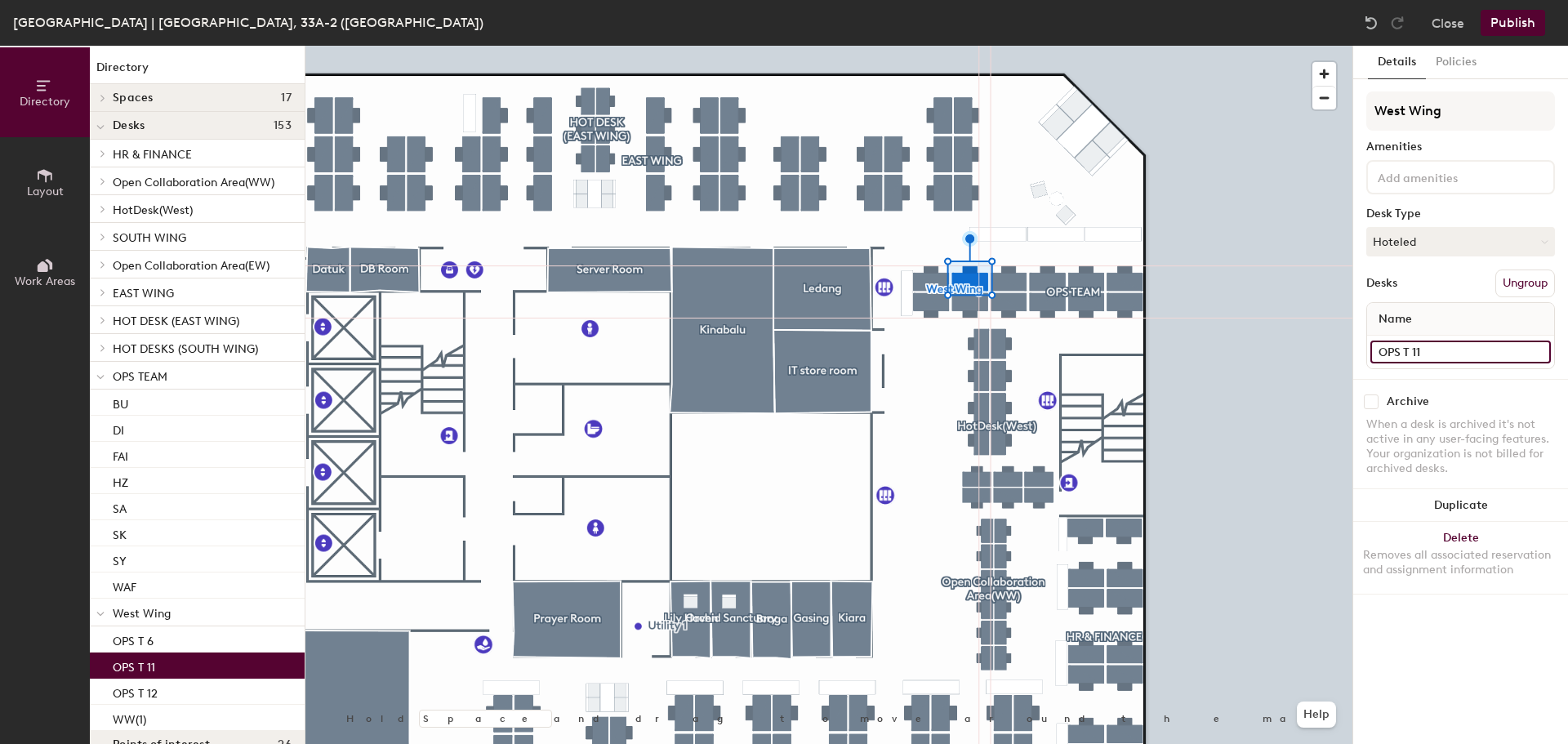
click at [1455, 350] on input "OPS T 11" at bounding box center [1460, 352] width 180 height 23
type input "WW (2)"
click at [1450, 355] on input "OPS T 12" at bounding box center [1460, 352] width 180 height 23
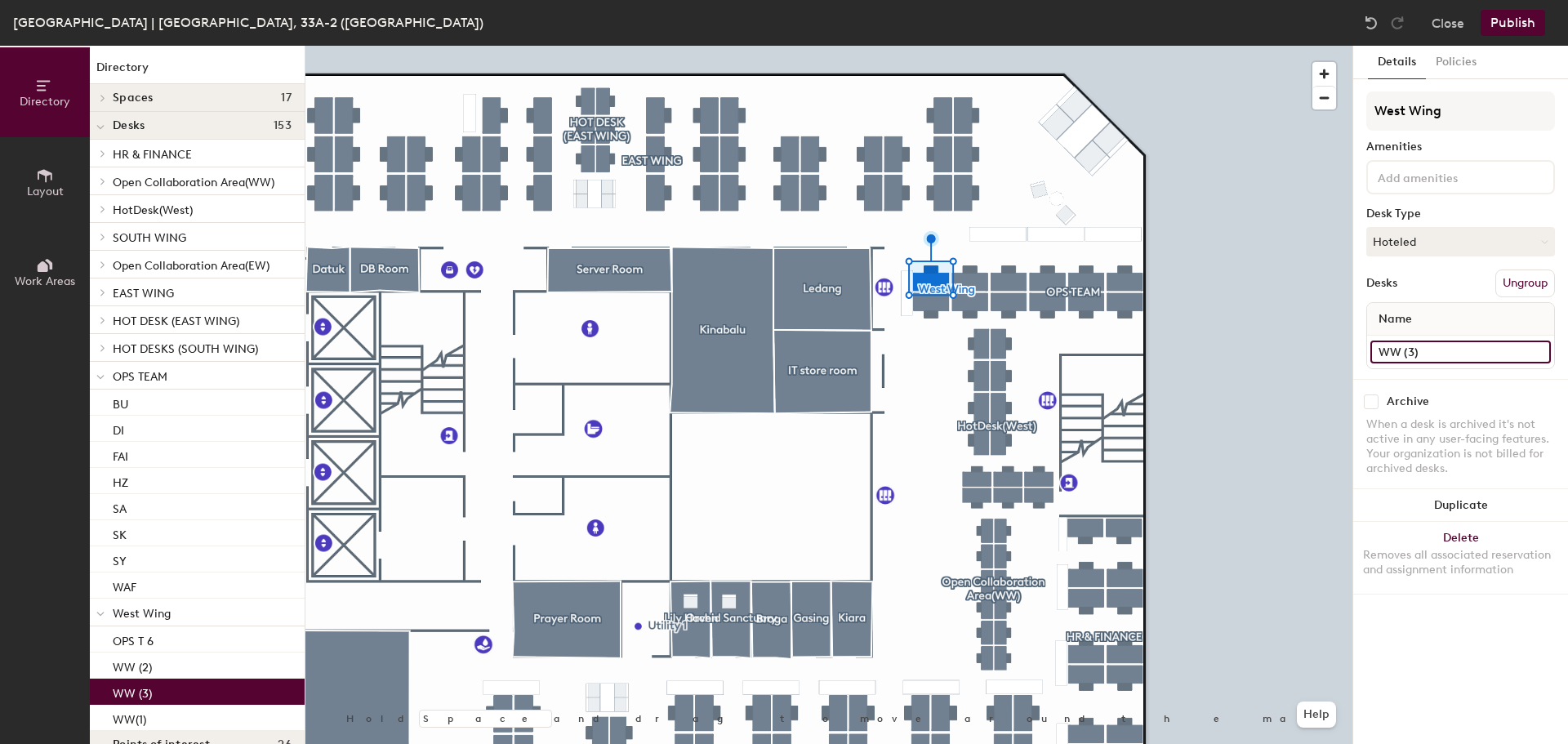
type input "WW (3)"
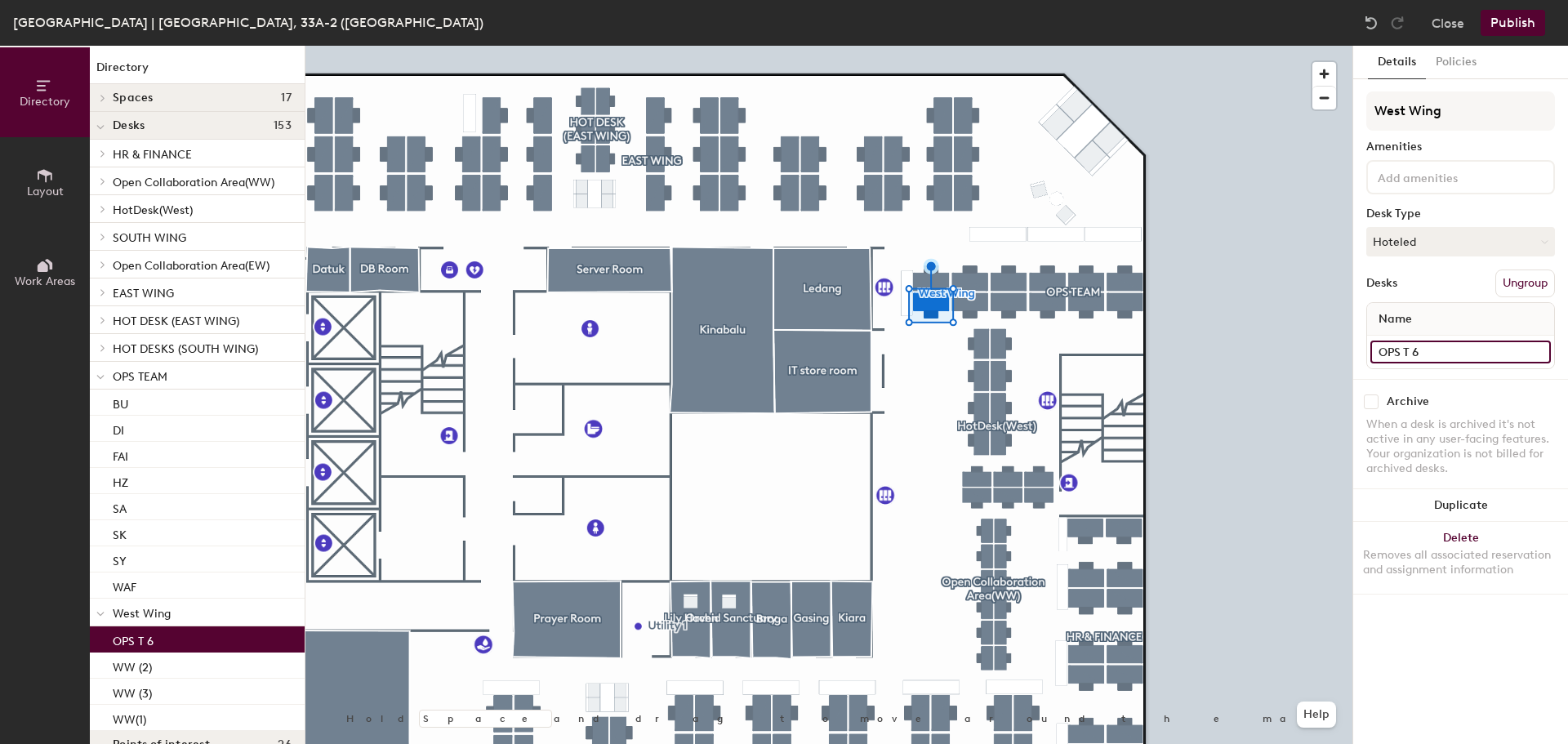
click at [1446, 346] on input "OPS T 6" at bounding box center [1460, 352] width 180 height 23
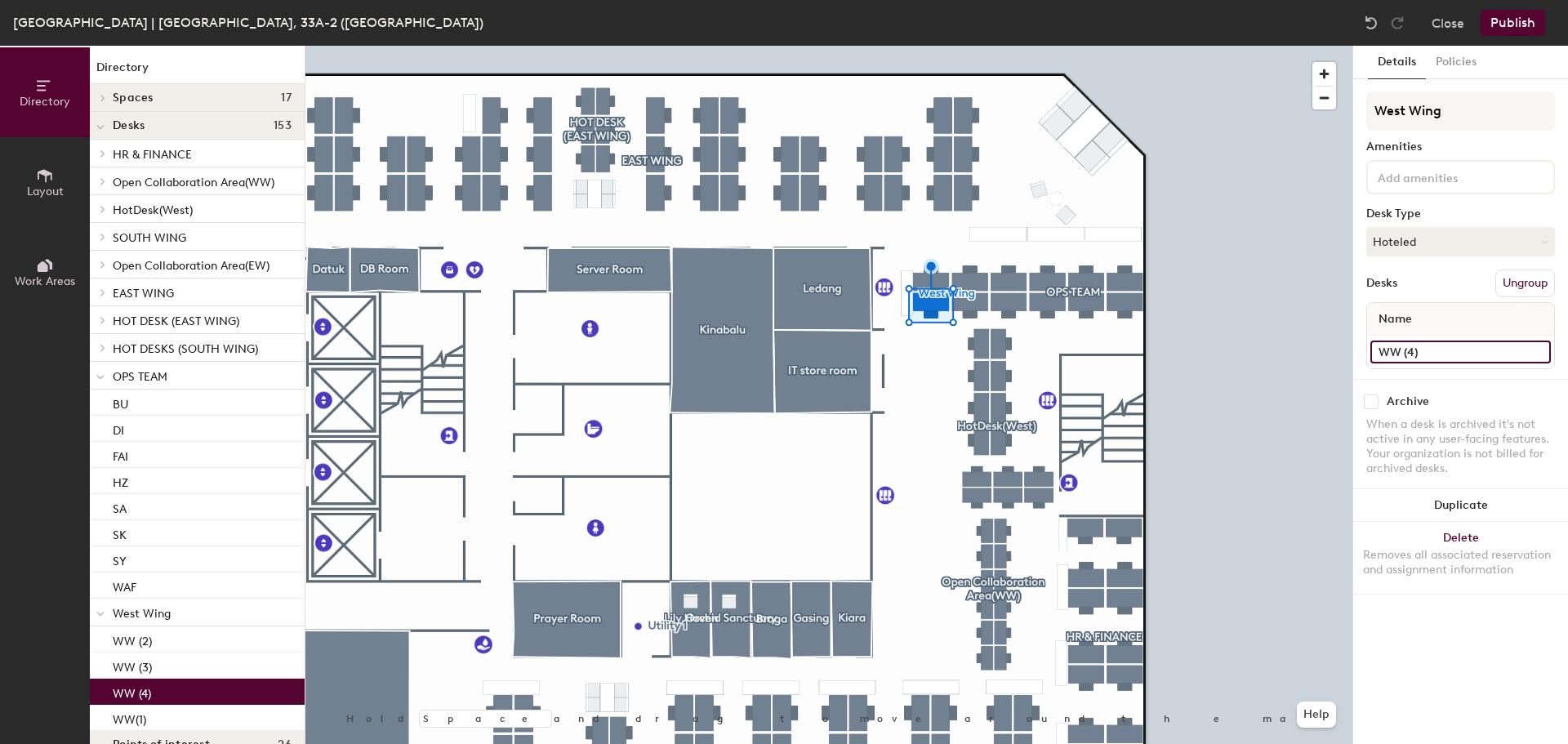
type input "WW (4)"
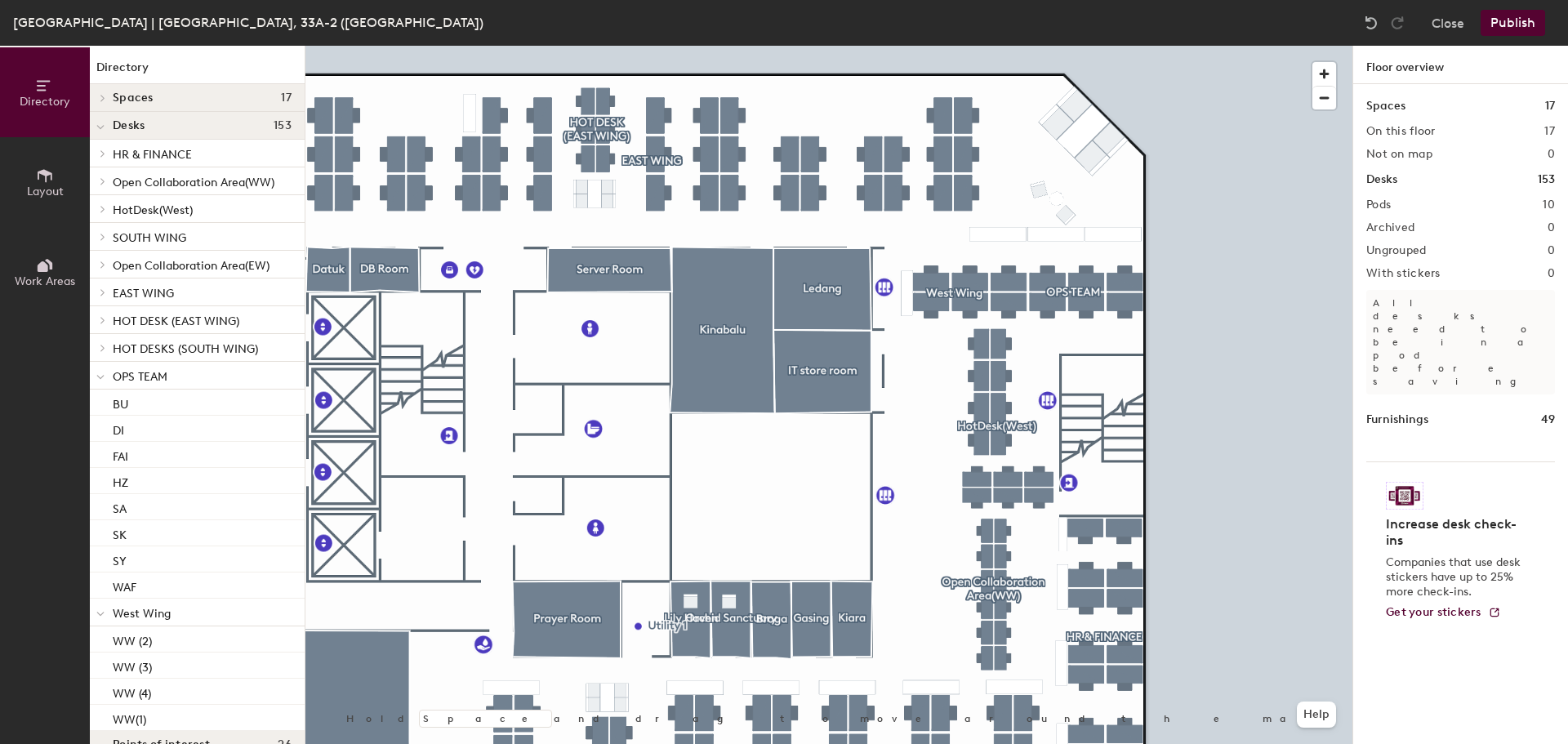
click at [1505, 25] on button "Publish" at bounding box center [1513, 23] width 65 height 26
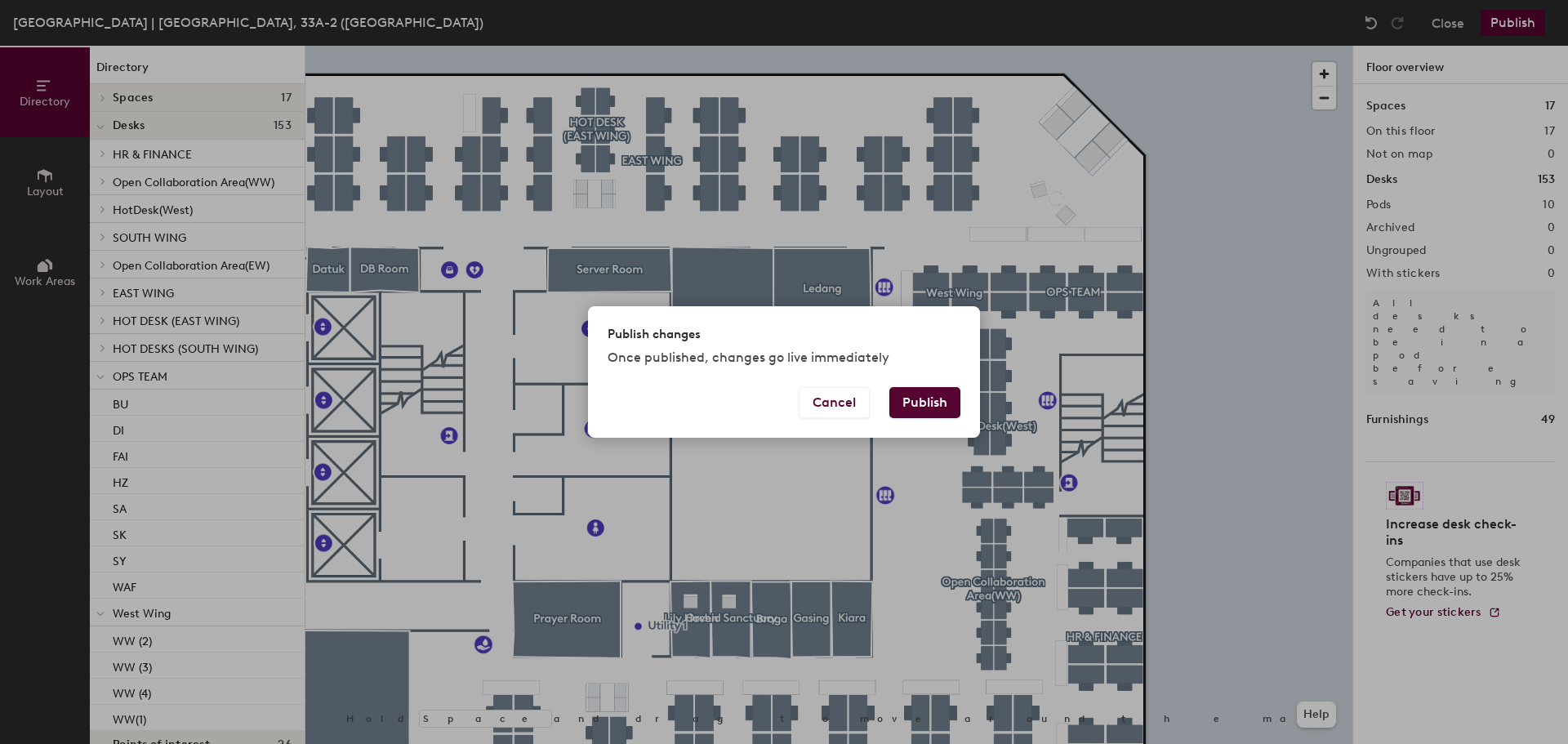
click at [933, 404] on button "Publish" at bounding box center [925, 402] width 71 height 31
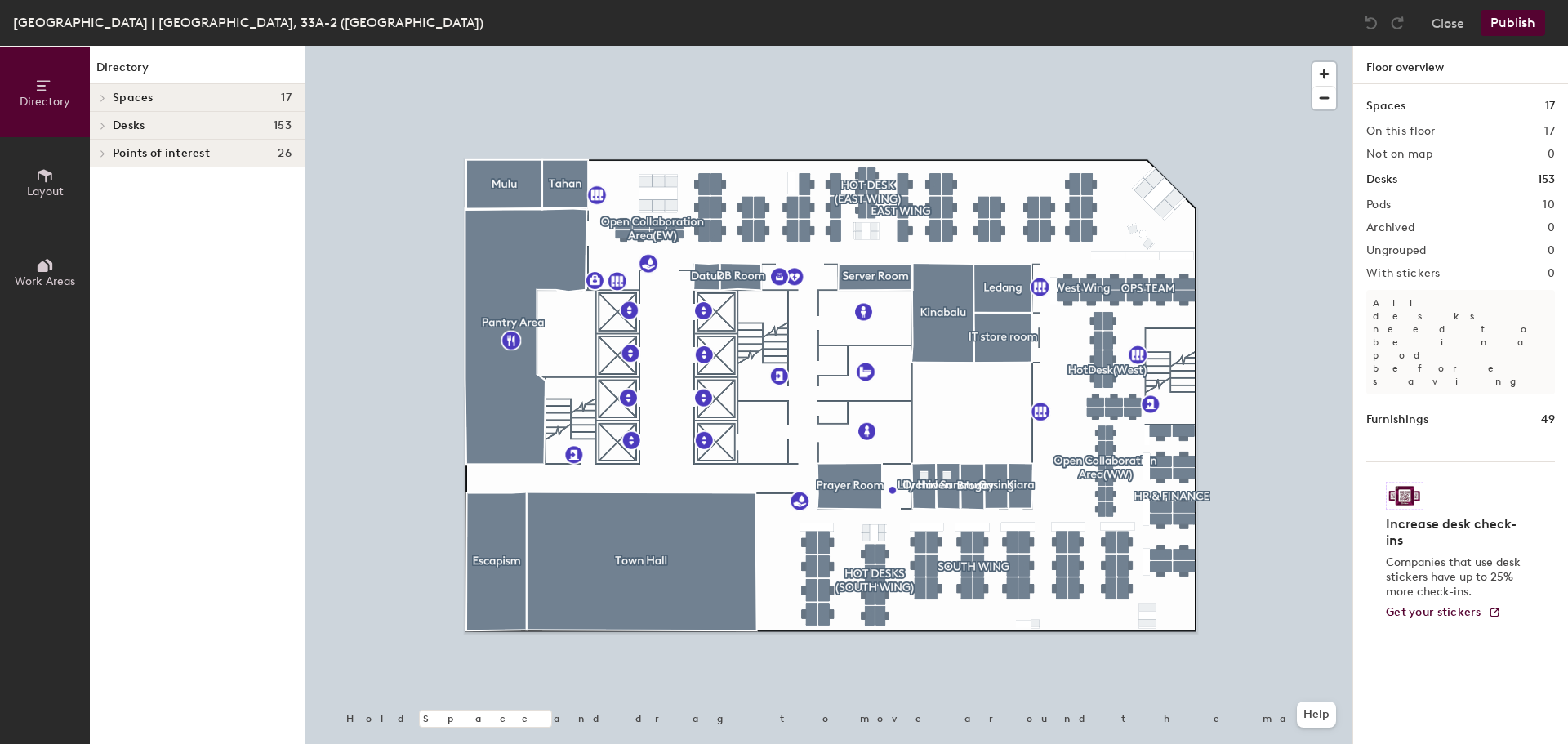
click at [1090, 46] on div at bounding box center [829, 46] width 1047 height 0
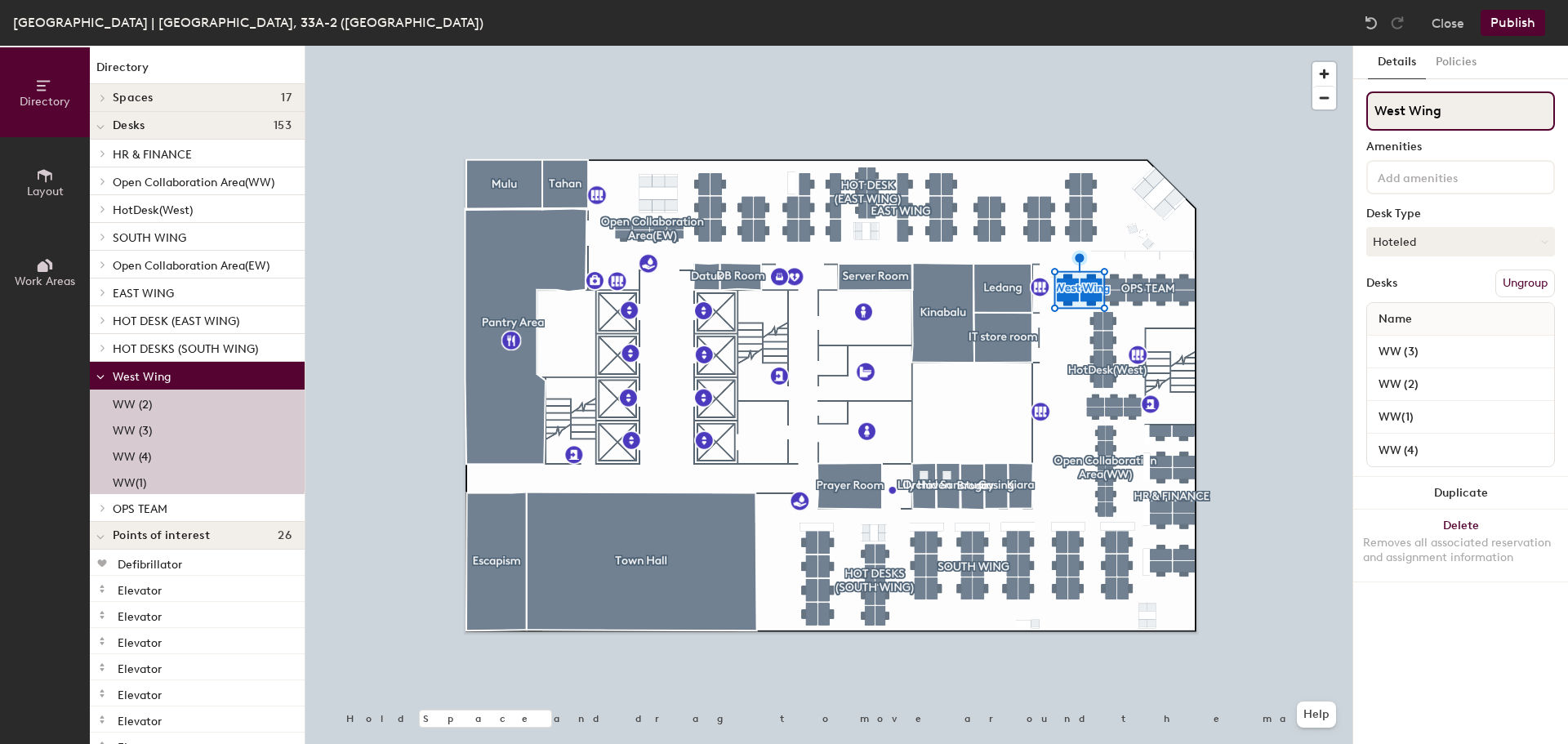
click at [1269, 116] on div "Directory Layout Work Areas Directory Spaces 17 Broga Datuk DB Room Escapism Ga…" at bounding box center [784, 395] width 1568 height 698
type input "WEST WING"
click at [1492, 24] on button "Publish" at bounding box center [1513, 23] width 65 height 26
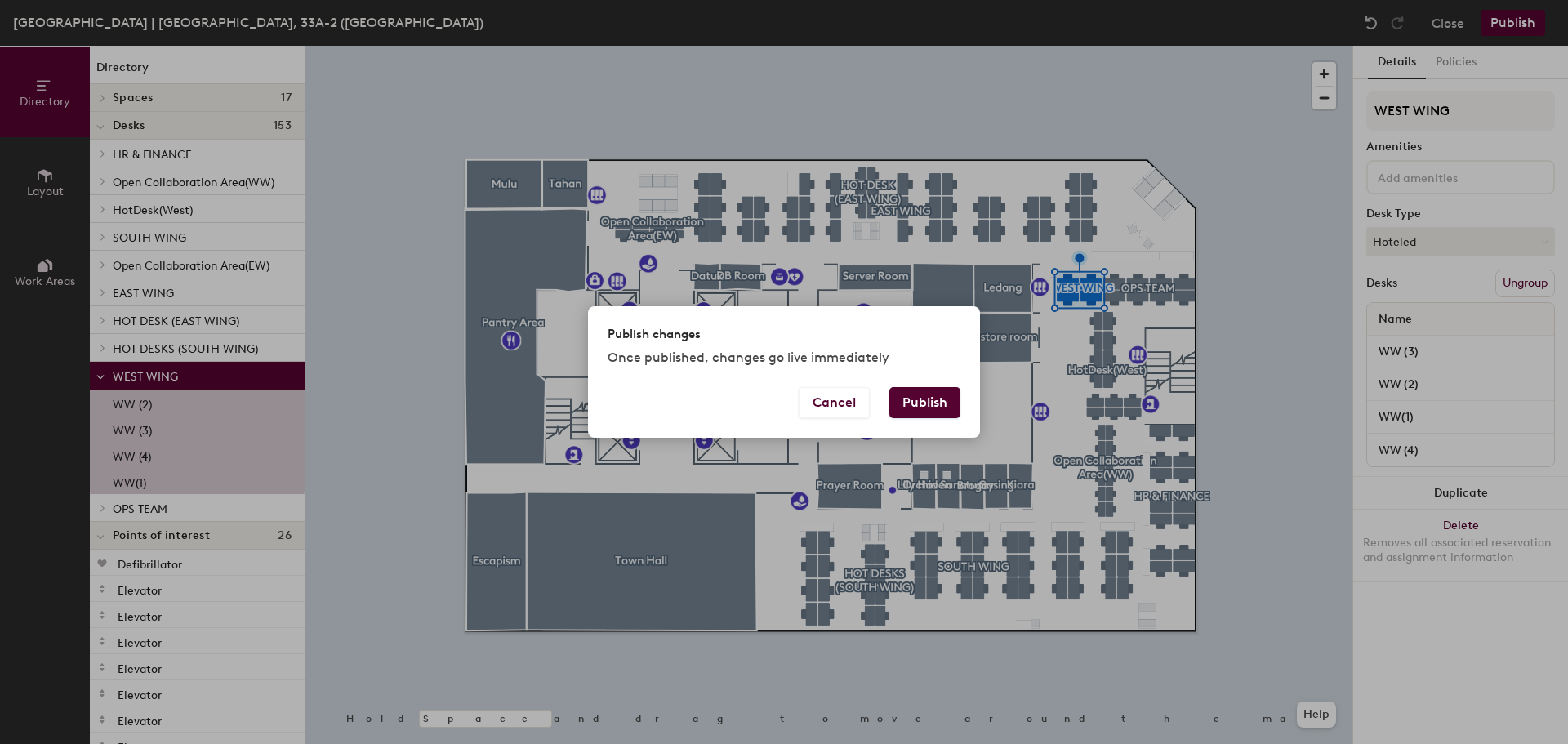
click at [918, 400] on button "Publish" at bounding box center [925, 402] width 71 height 31
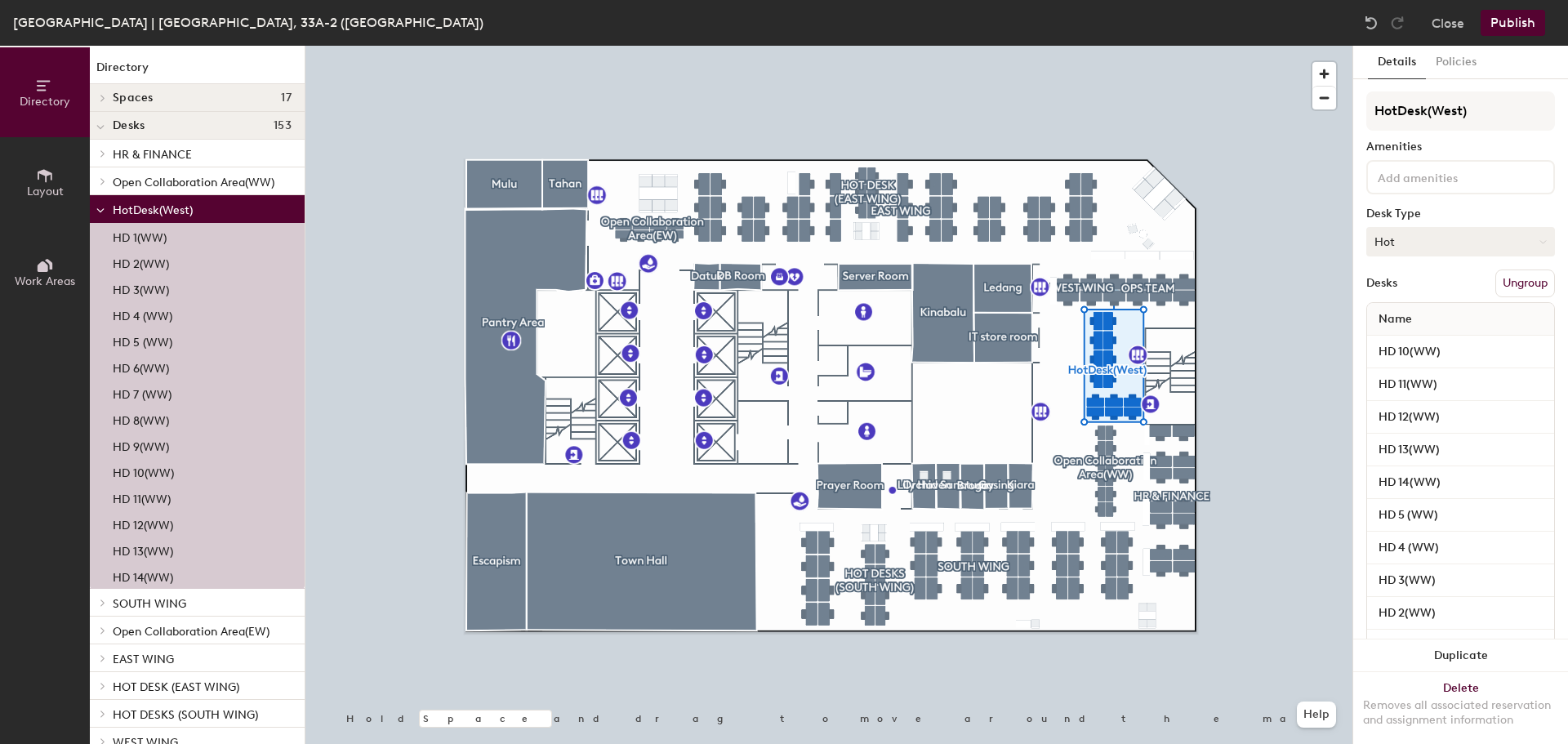
click at [1428, 244] on button "Hot" at bounding box center [1460, 242] width 188 height 30
click at [1410, 338] on div "Hoteled" at bounding box center [1448, 341] width 164 height 25
click at [1519, 25] on button "Publish" at bounding box center [1513, 23] width 65 height 26
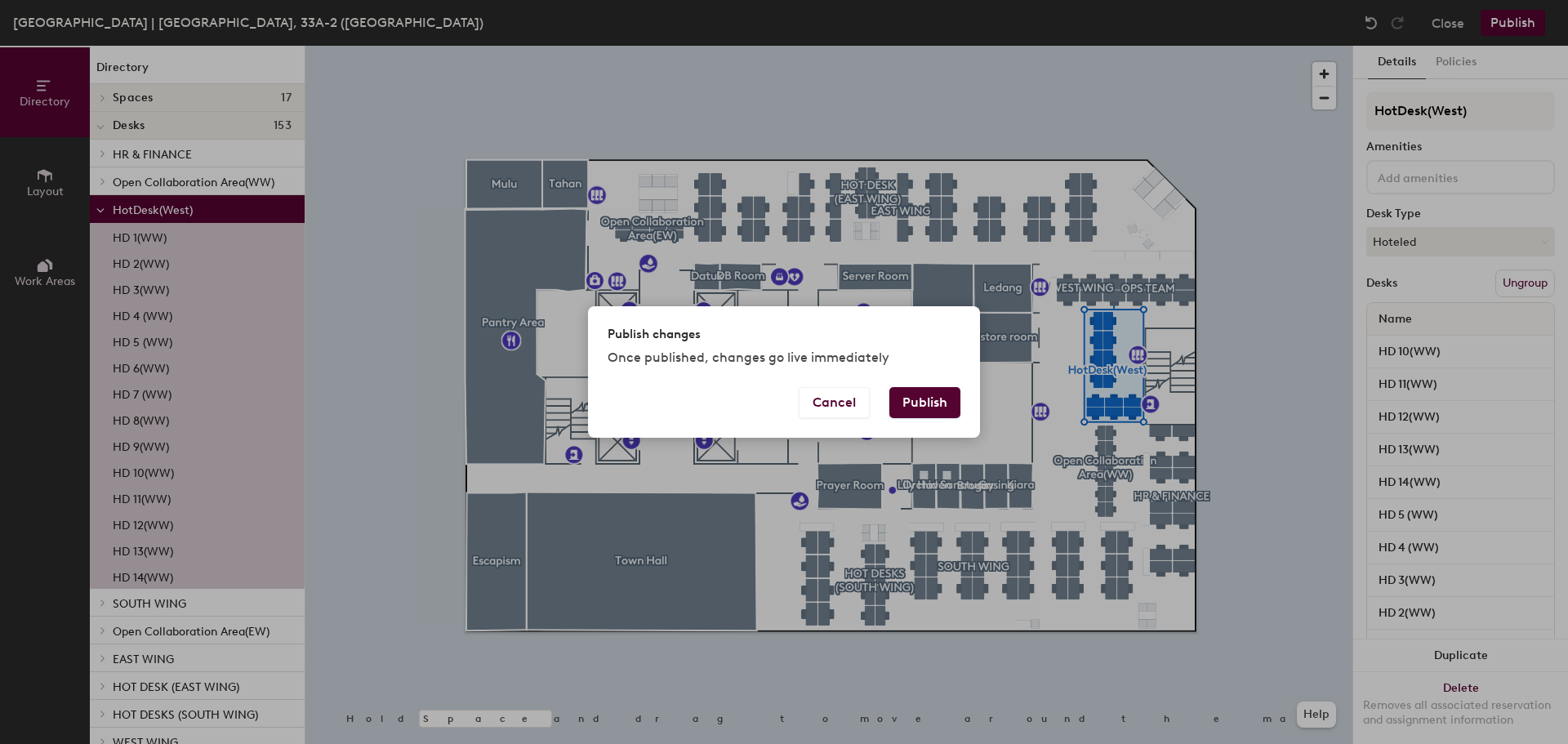
click at [932, 405] on button "Publish" at bounding box center [925, 402] width 71 height 31
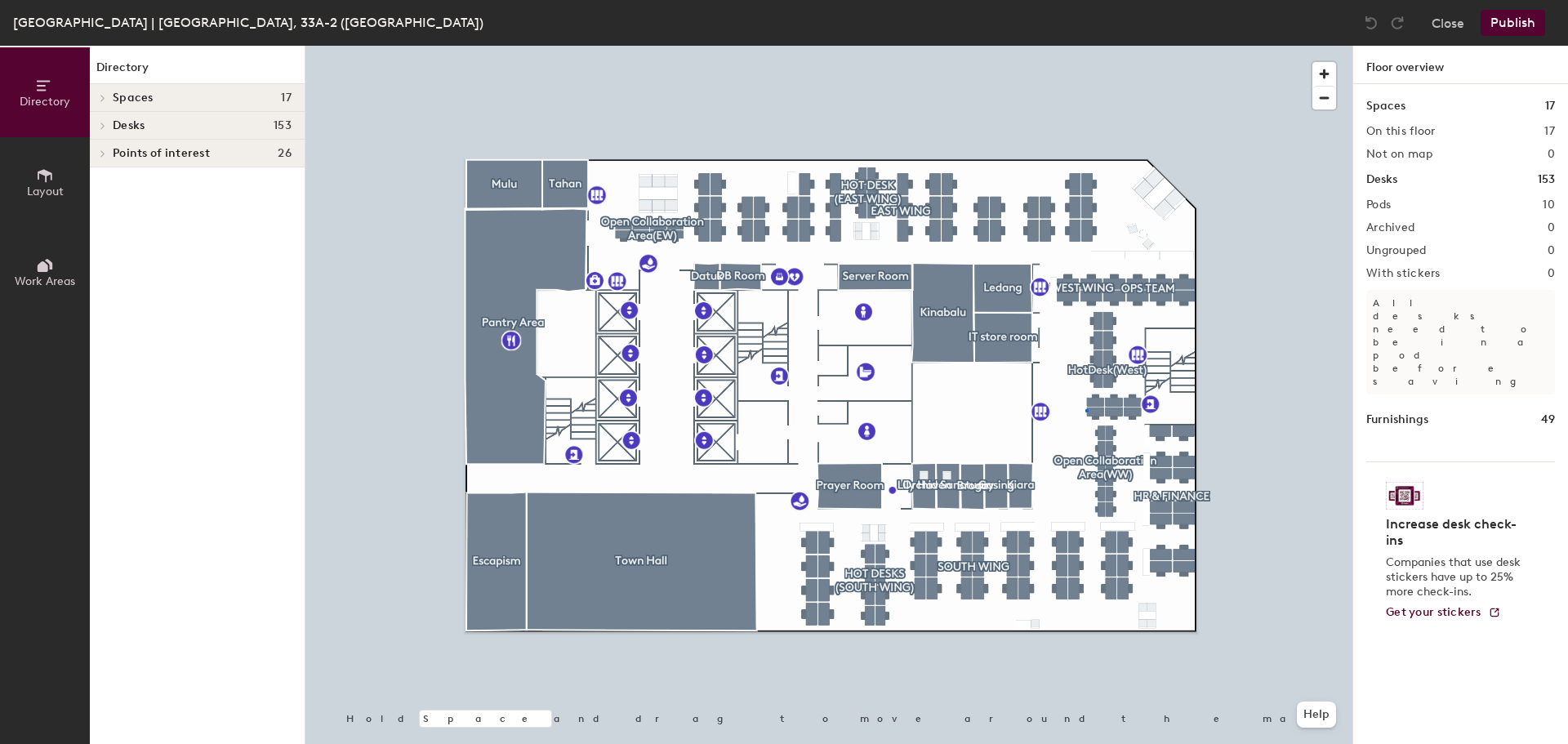
click at [1086, 46] on div at bounding box center [829, 46] width 1047 height 0
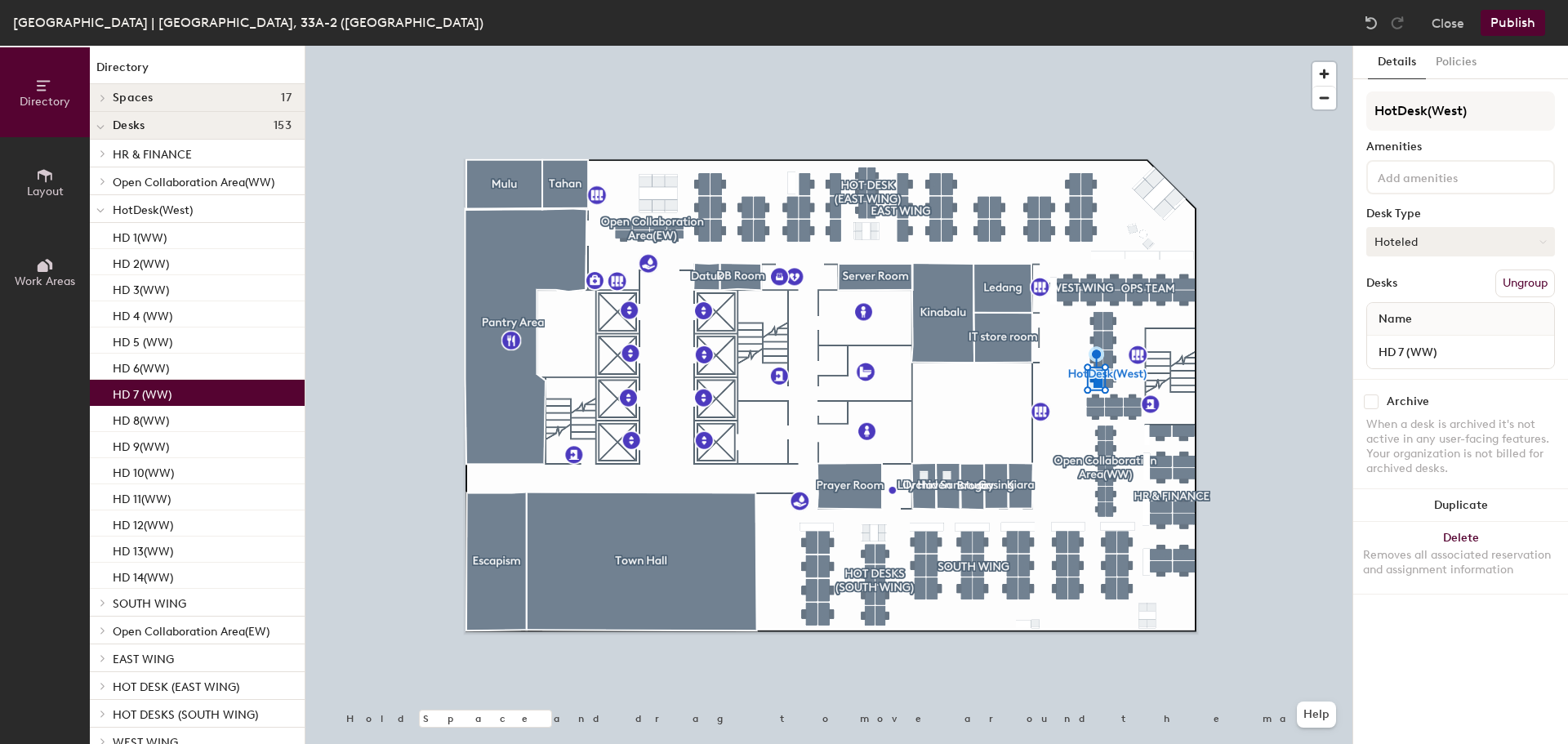
click at [1489, 247] on button "Hoteled" at bounding box center [1460, 242] width 188 height 30
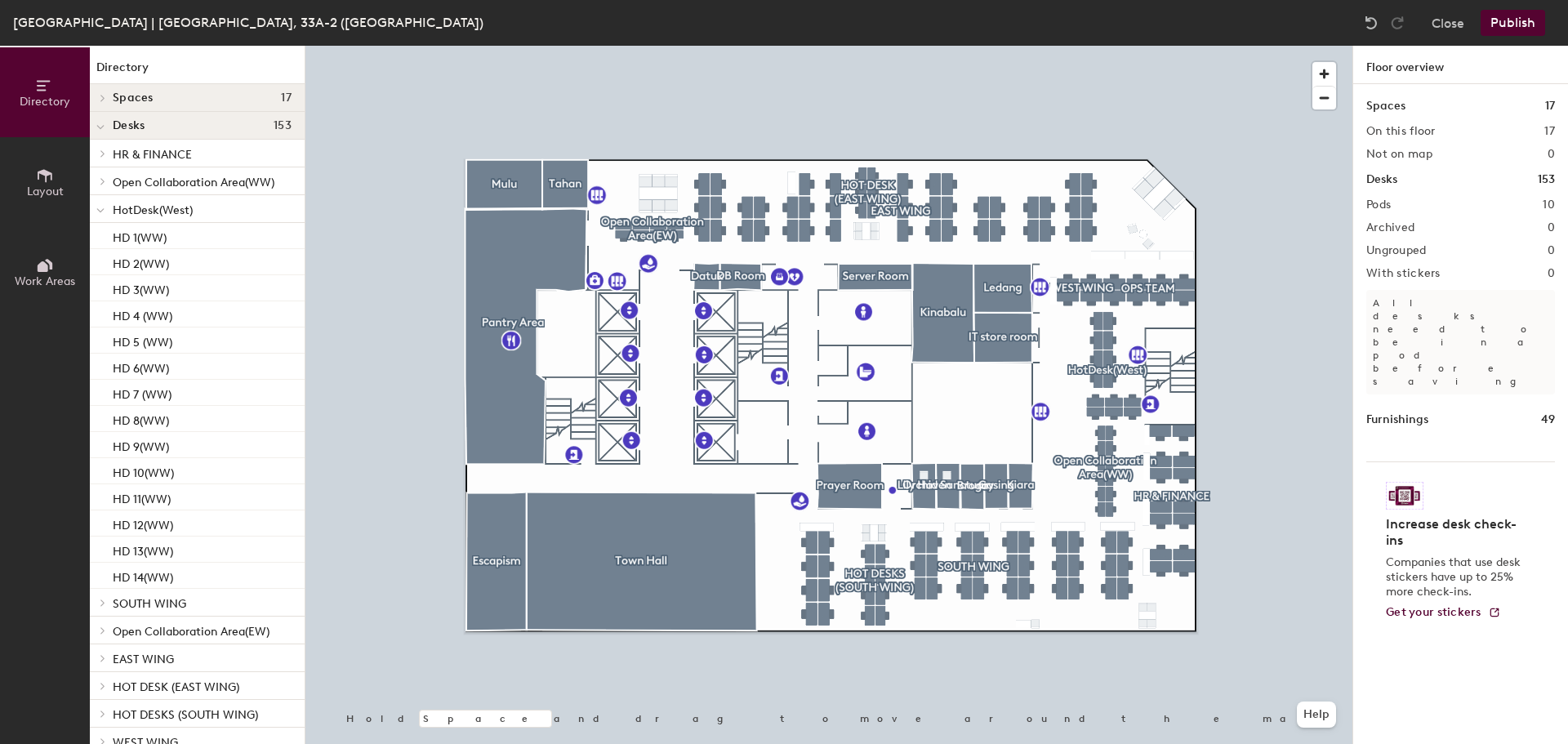
click at [1505, 24] on button "Publish" at bounding box center [1513, 23] width 65 height 26
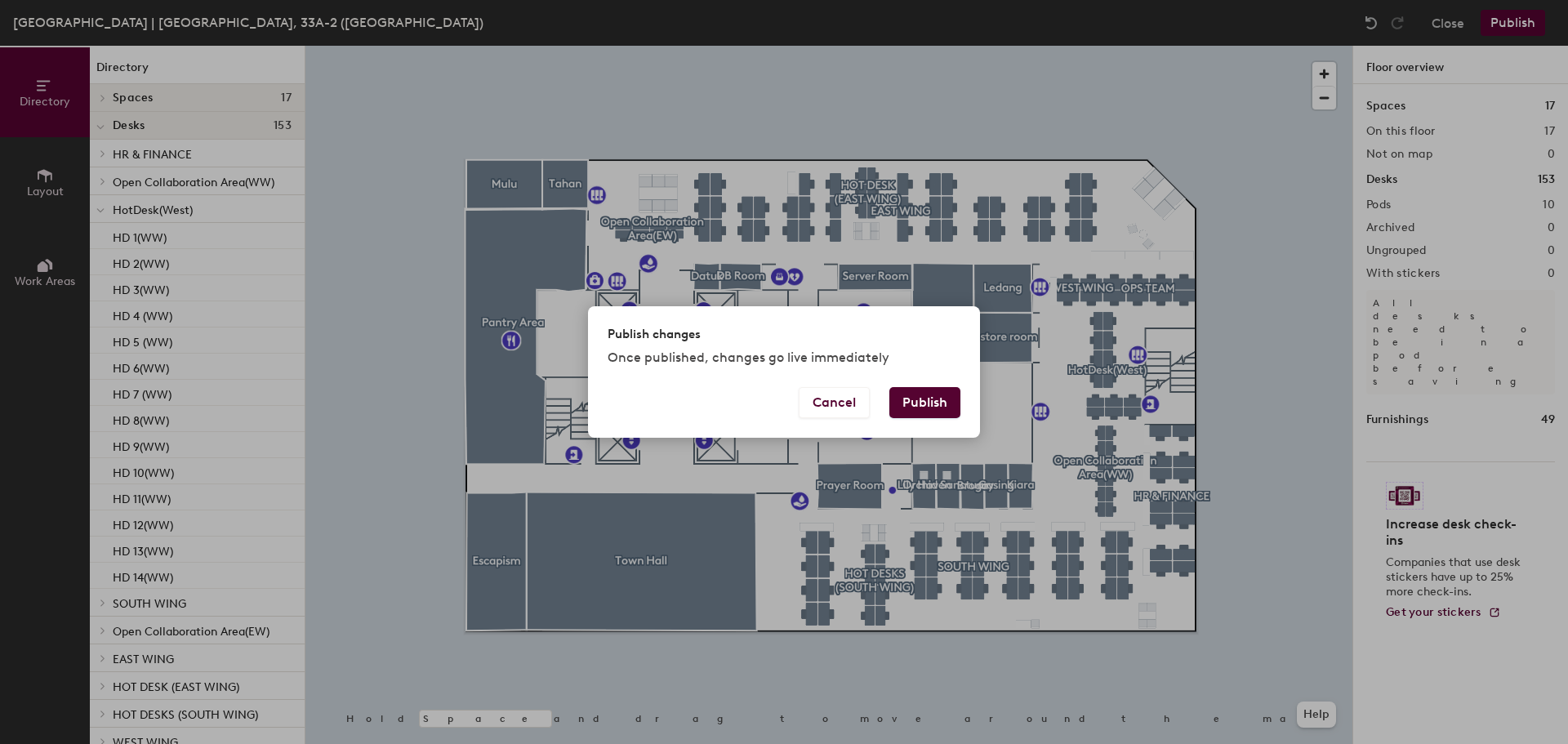
click at [910, 392] on button "Publish" at bounding box center [925, 402] width 71 height 31
